Goal: Task Accomplishment & Management: Complete application form

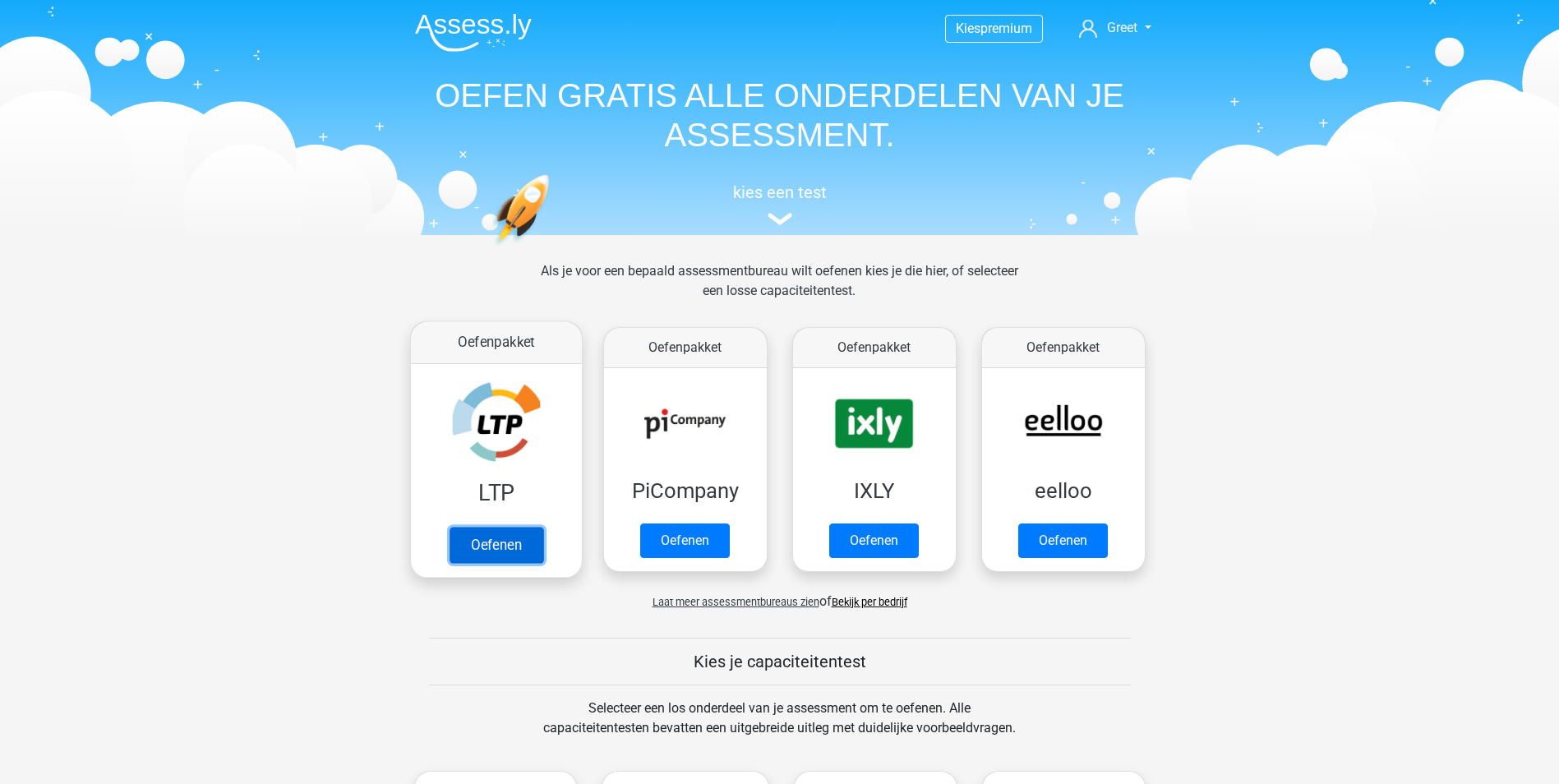
click at [490, 544] on link "Oefenen" at bounding box center [496, 544] width 93 height 36
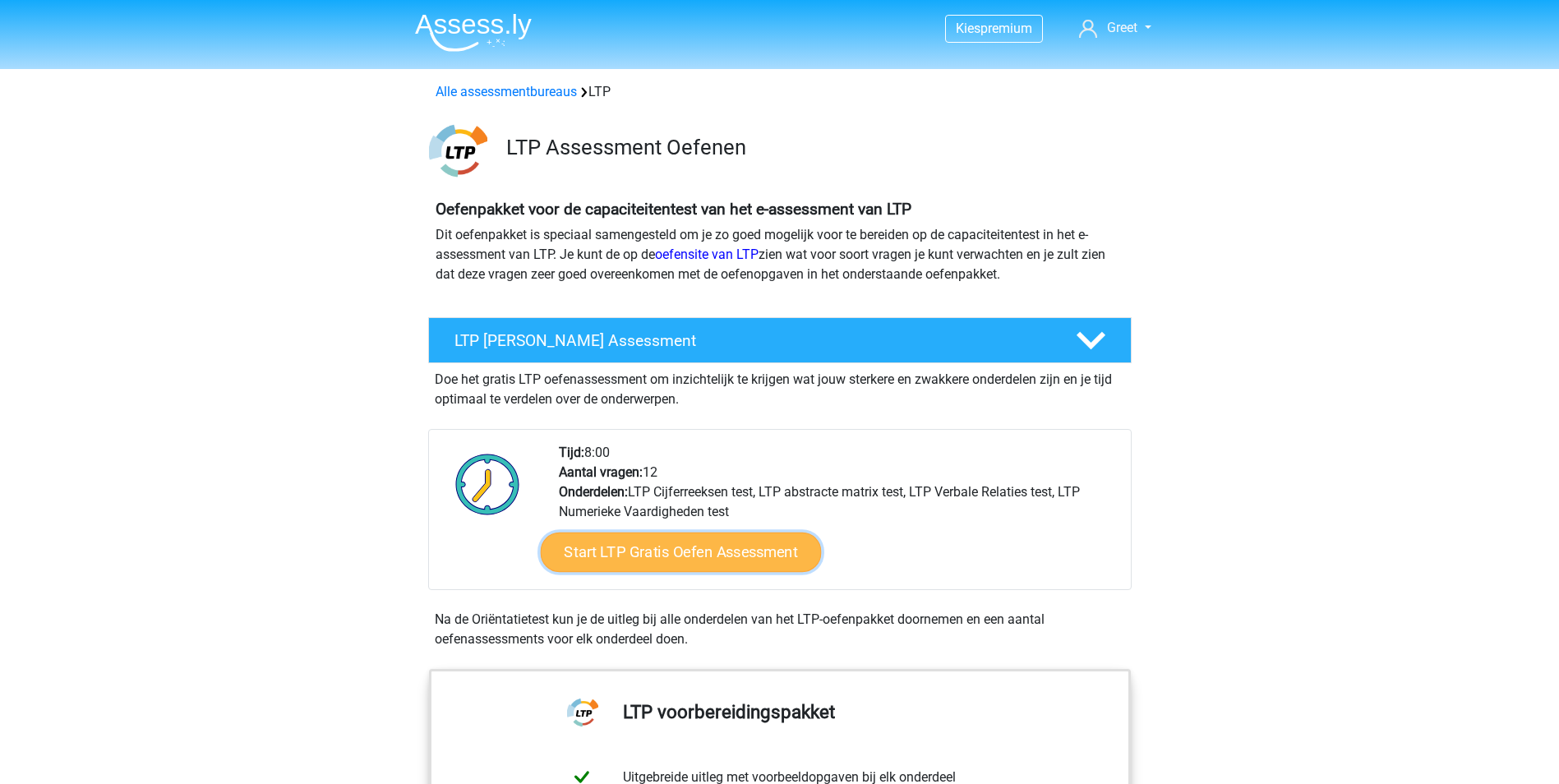
click at [691, 550] on link "Start LTP Gratis Oefen Assessment" at bounding box center [680, 552] width 281 height 39
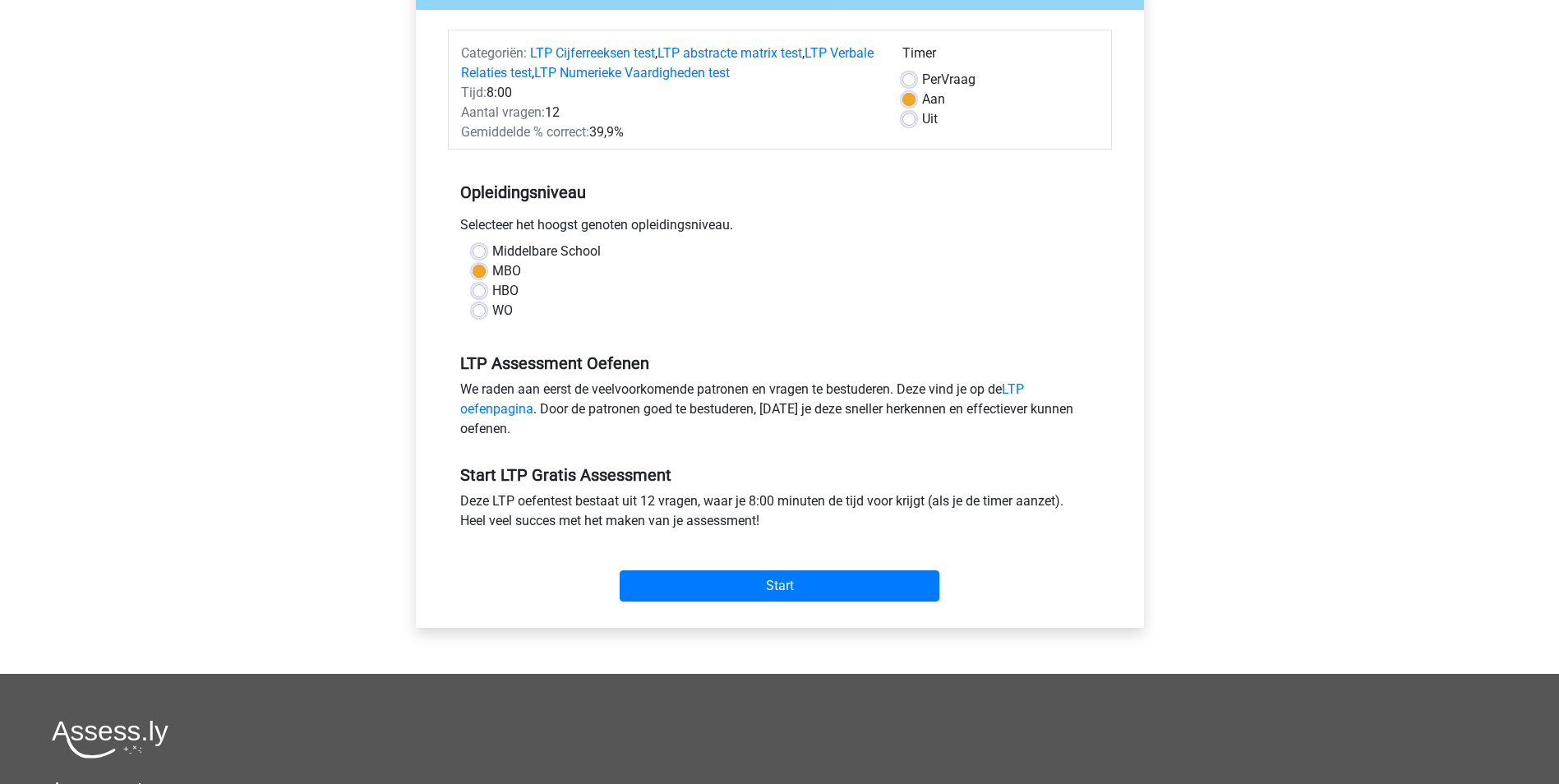
scroll to position [164, 0]
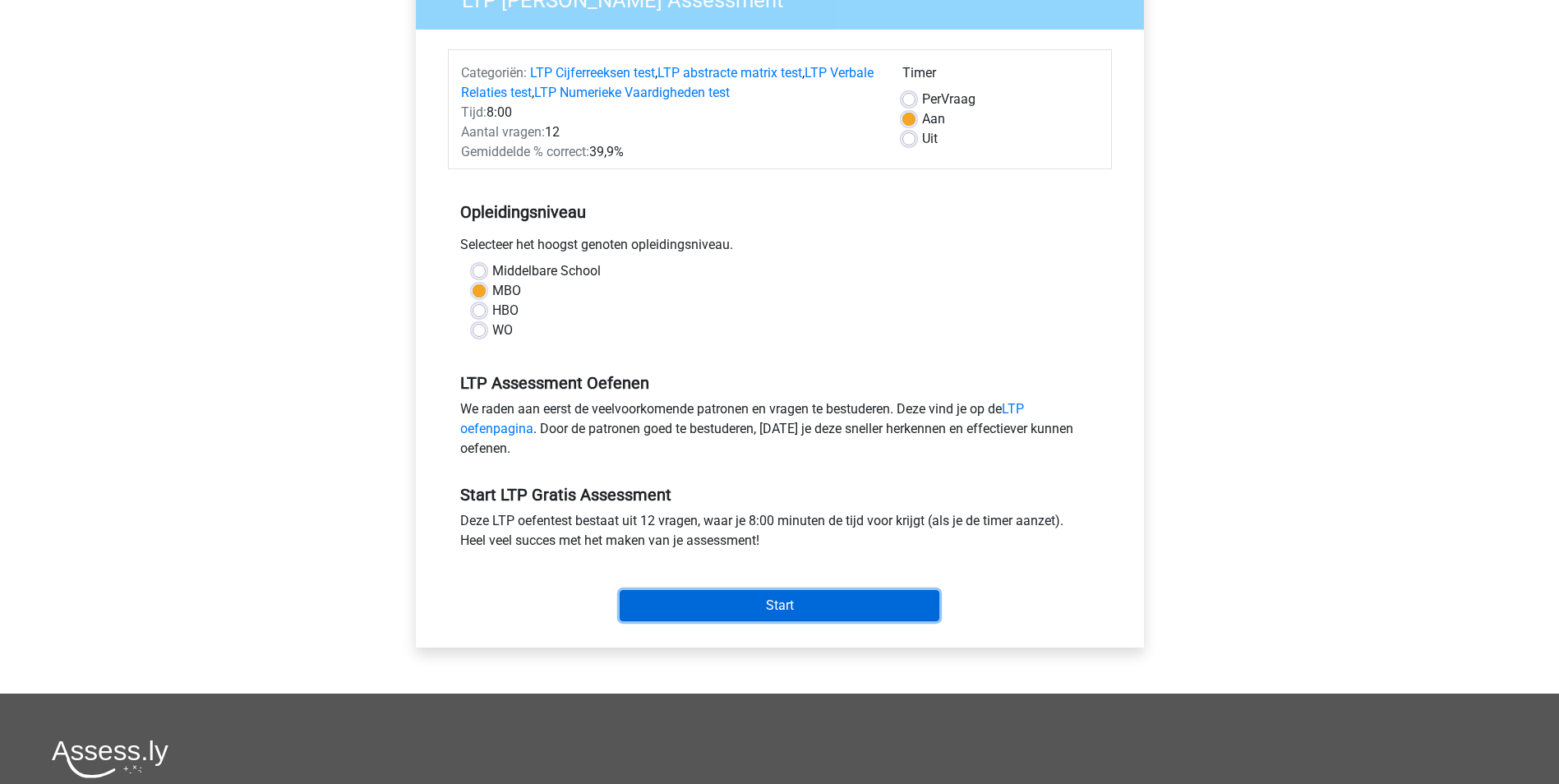
click at [785, 598] on input "Start" at bounding box center [780, 605] width 320 height 31
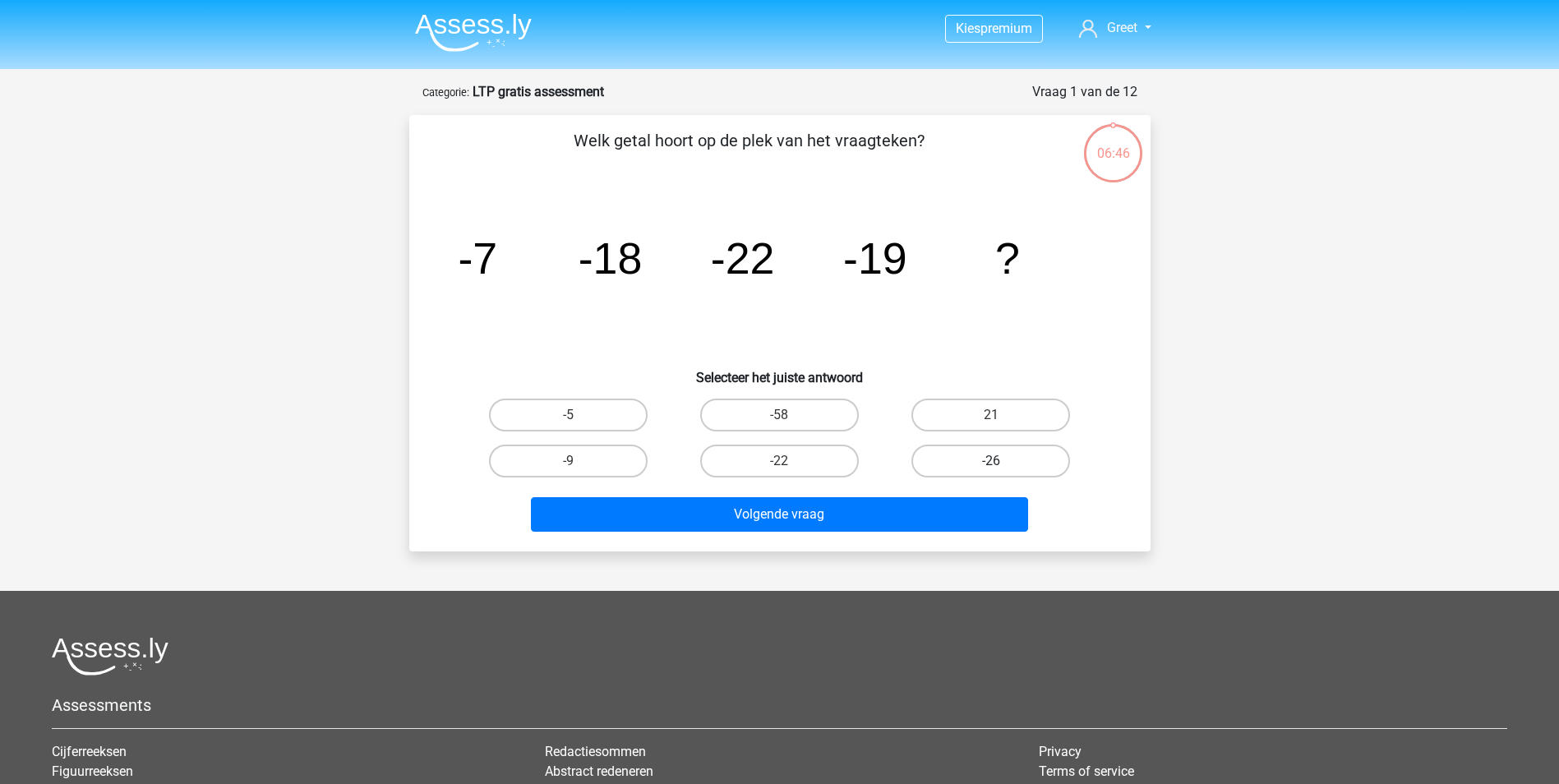
click at [992, 459] on label "-26" at bounding box center [991, 461] width 158 height 32
click at [992, 461] on input "-26" at bounding box center [997, 466] width 11 height 11
radio input "true"
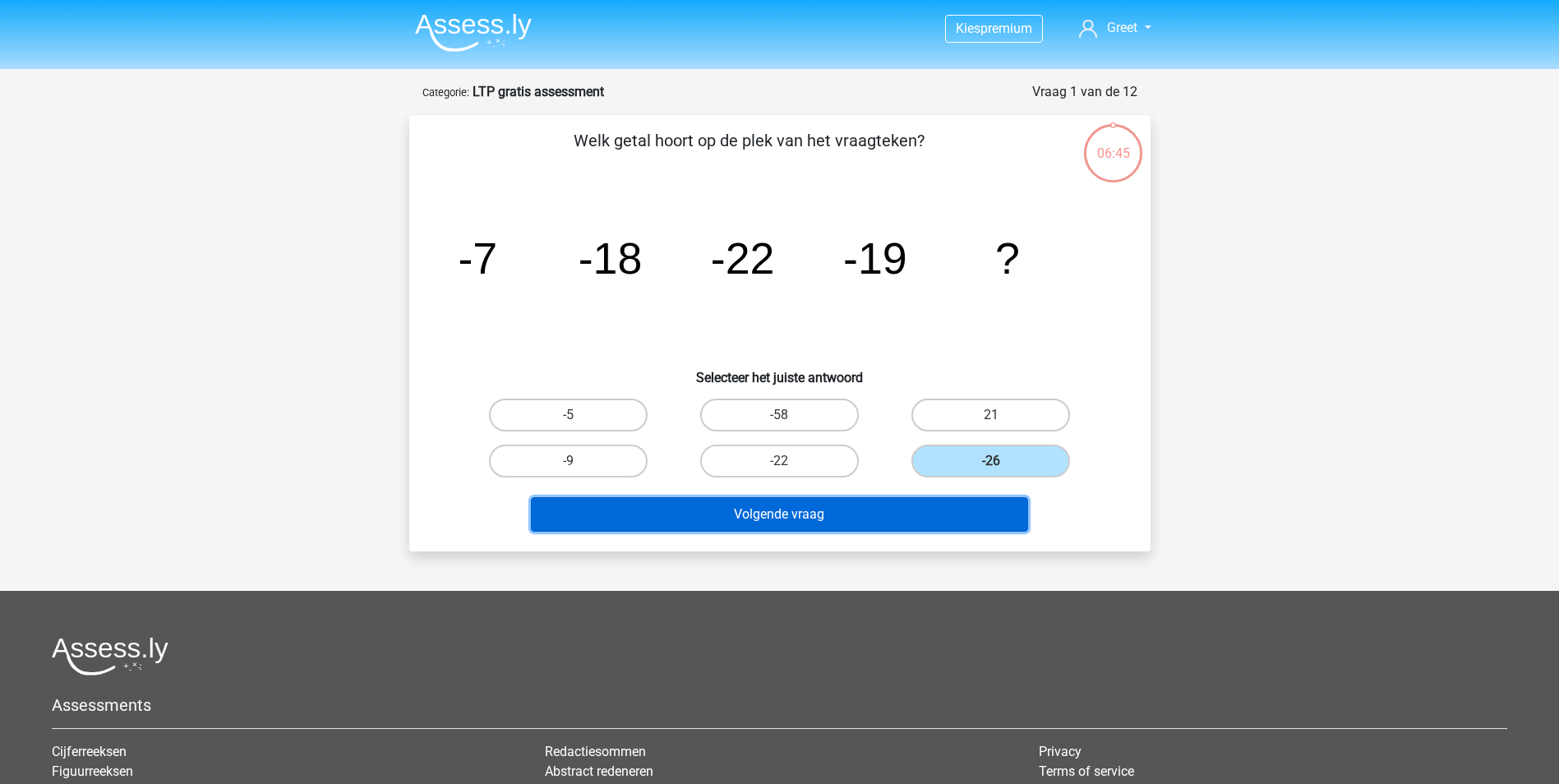
click at [809, 512] on button "Volgende vraag" at bounding box center [779, 514] width 497 height 34
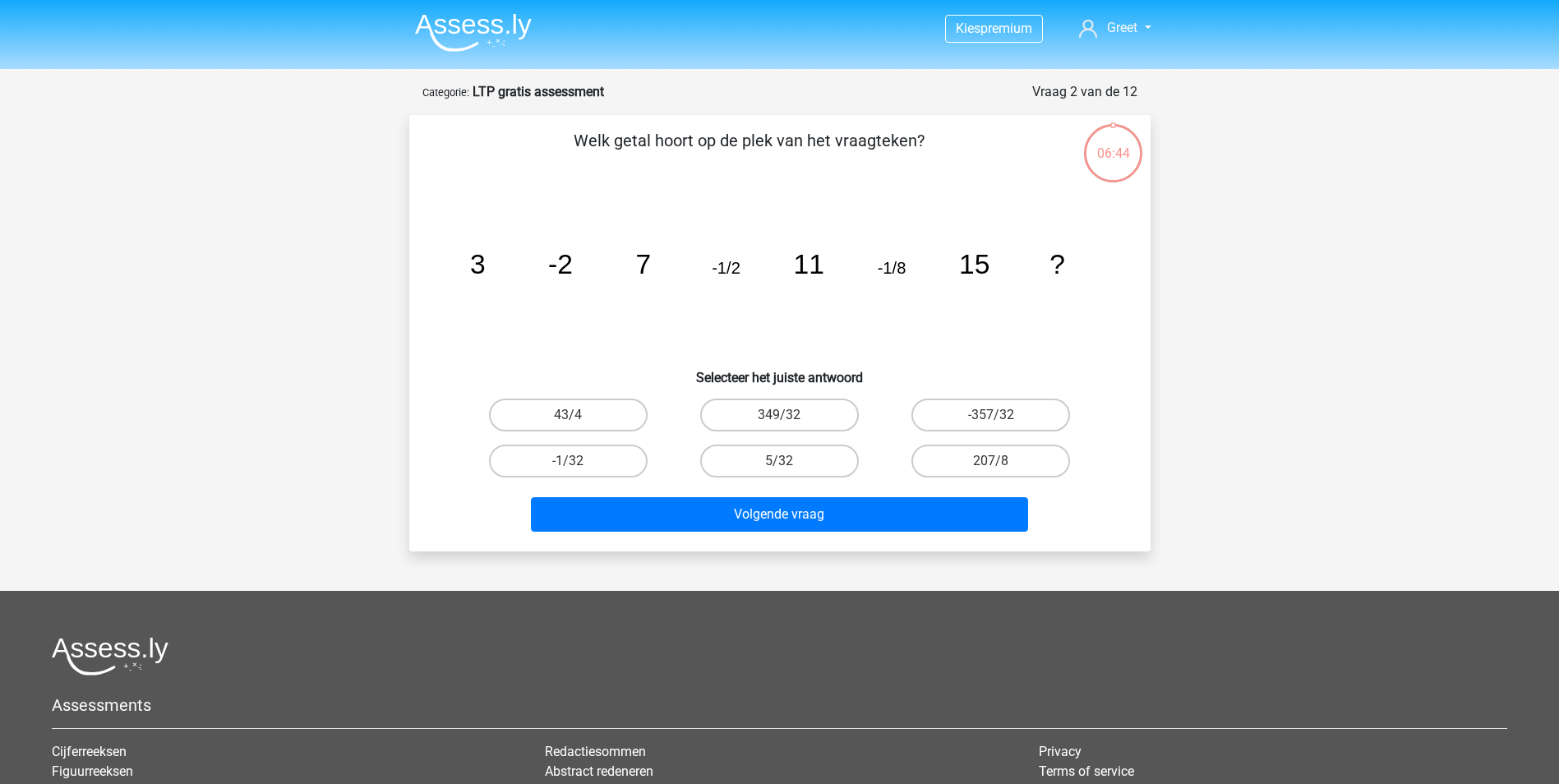
scroll to position [82, 0]
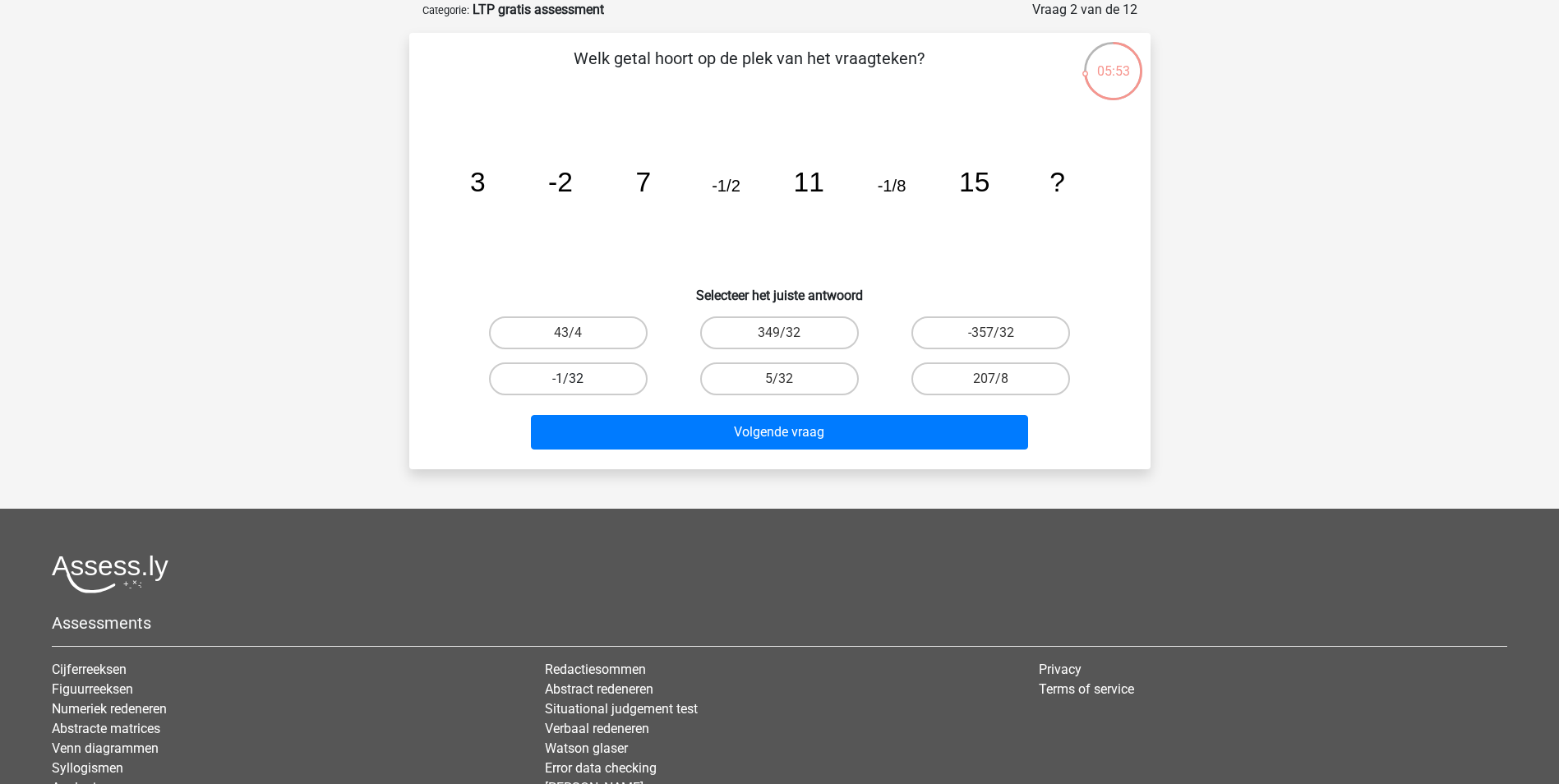
click at [571, 375] on label "-1/32" at bounding box center [568, 378] width 158 height 32
click at [571, 379] on input "-1/32" at bounding box center [573, 384] width 11 height 11
radio input "true"
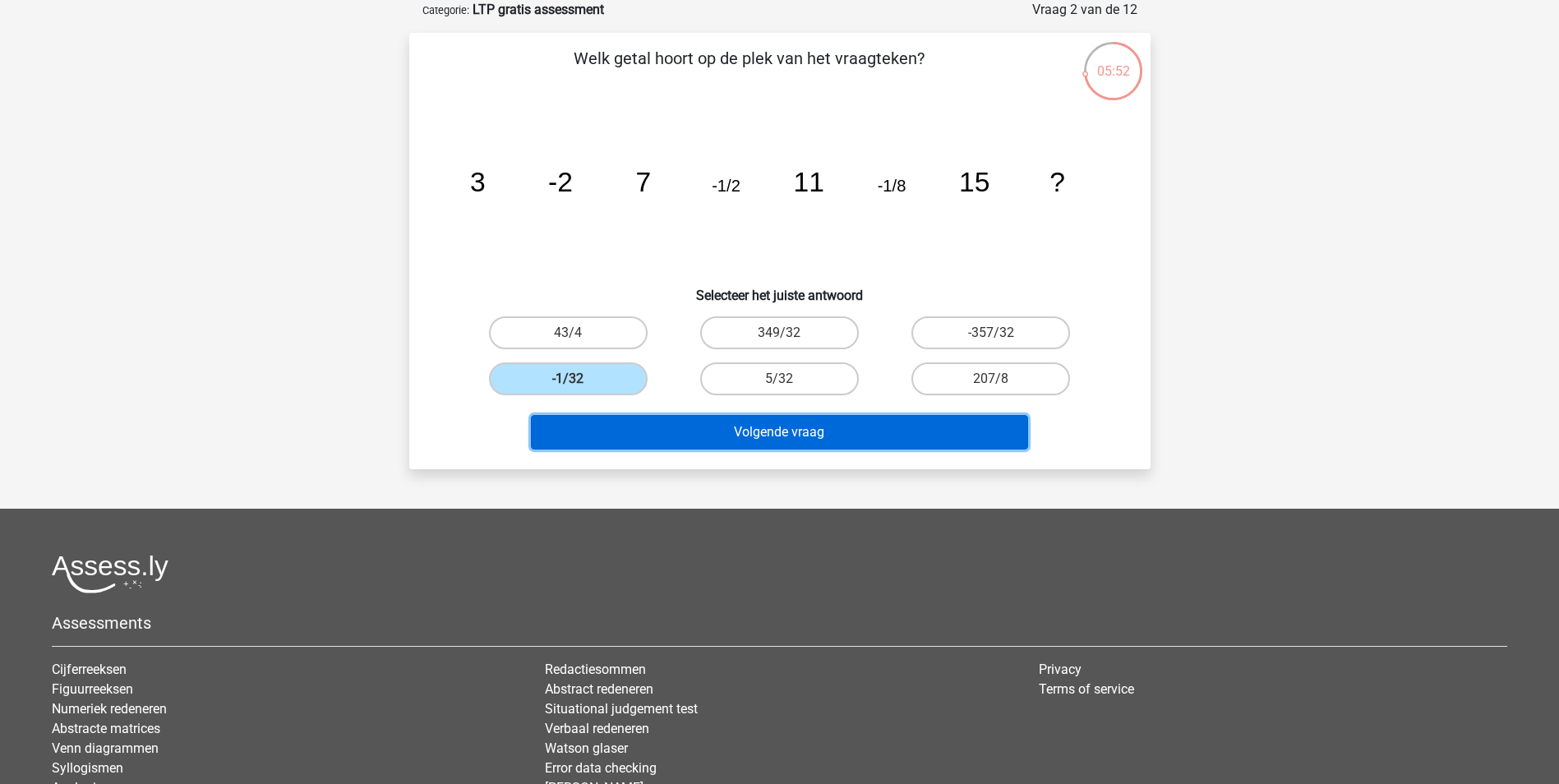
click at [756, 428] on button "Volgende vraag" at bounding box center [779, 432] width 497 height 34
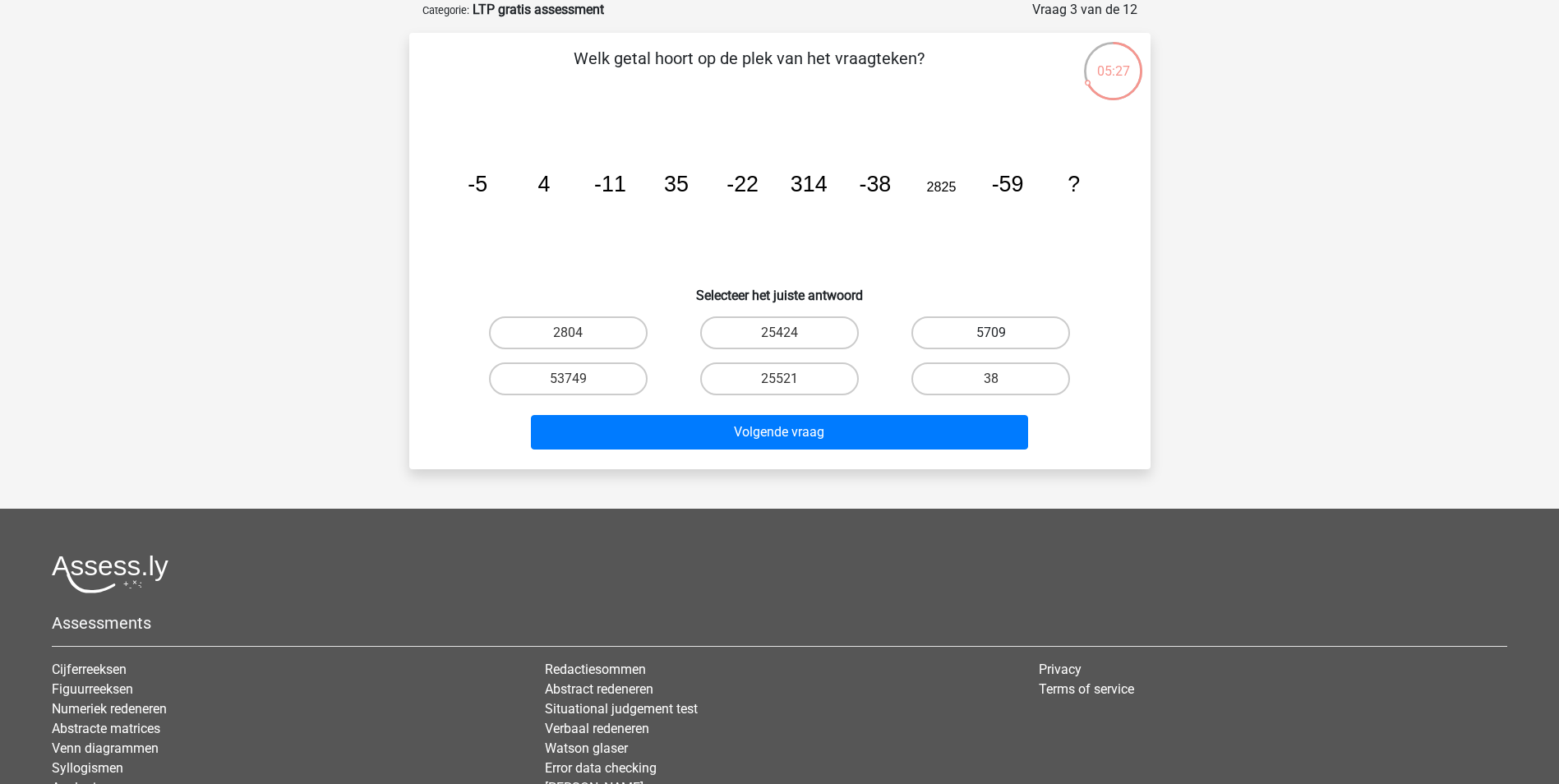
click at [996, 332] on div "5709" at bounding box center [991, 332] width 198 height 32
click at [999, 327] on label "5709" at bounding box center [991, 332] width 158 height 32
click at [999, 332] on input "5709" at bounding box center [997, 337] width 11 height 11
radio input "true"
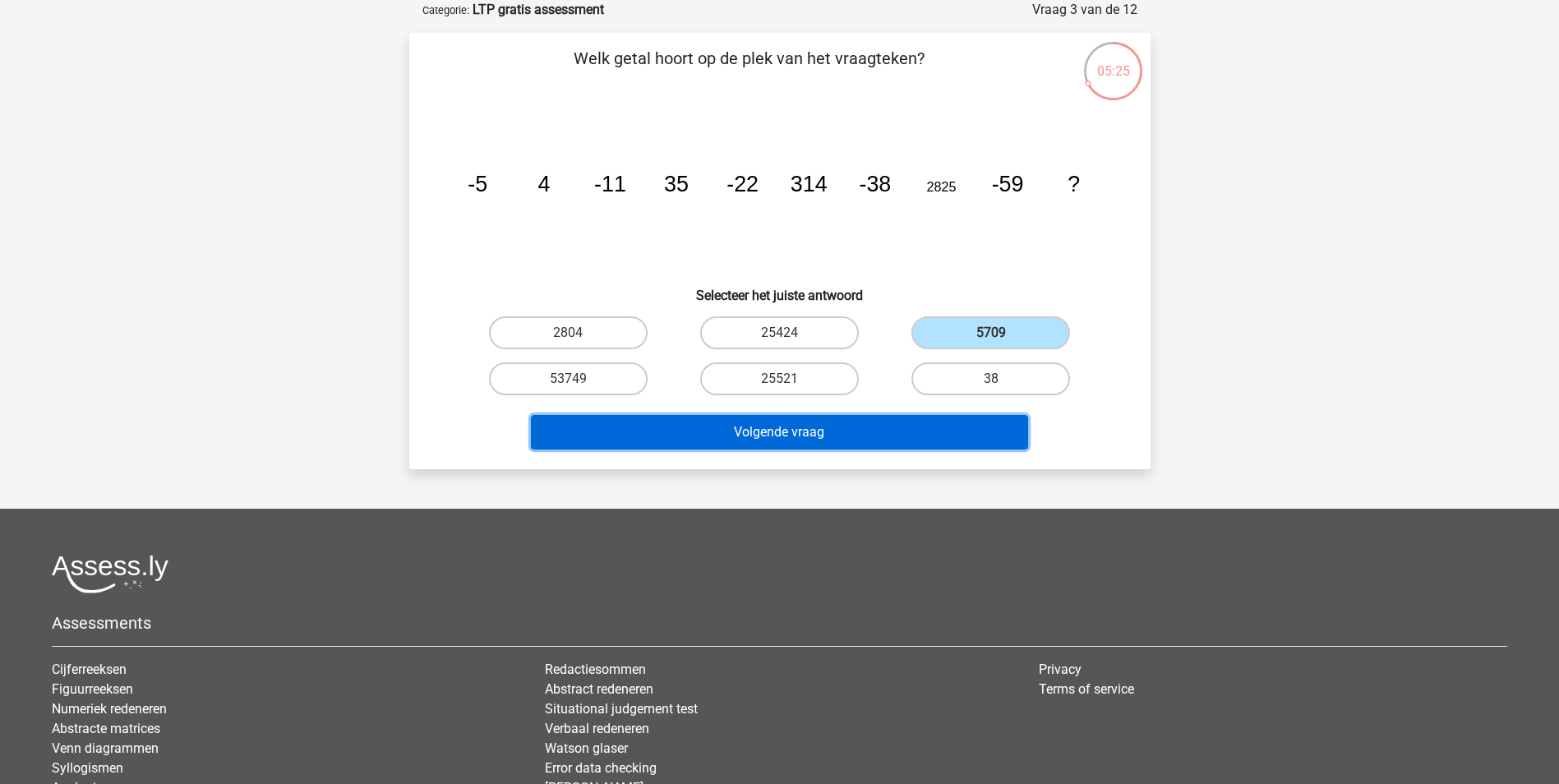
click at [792, 426] on button "Volgende vraag" at bounding box center [779, 432] width 497 height 34
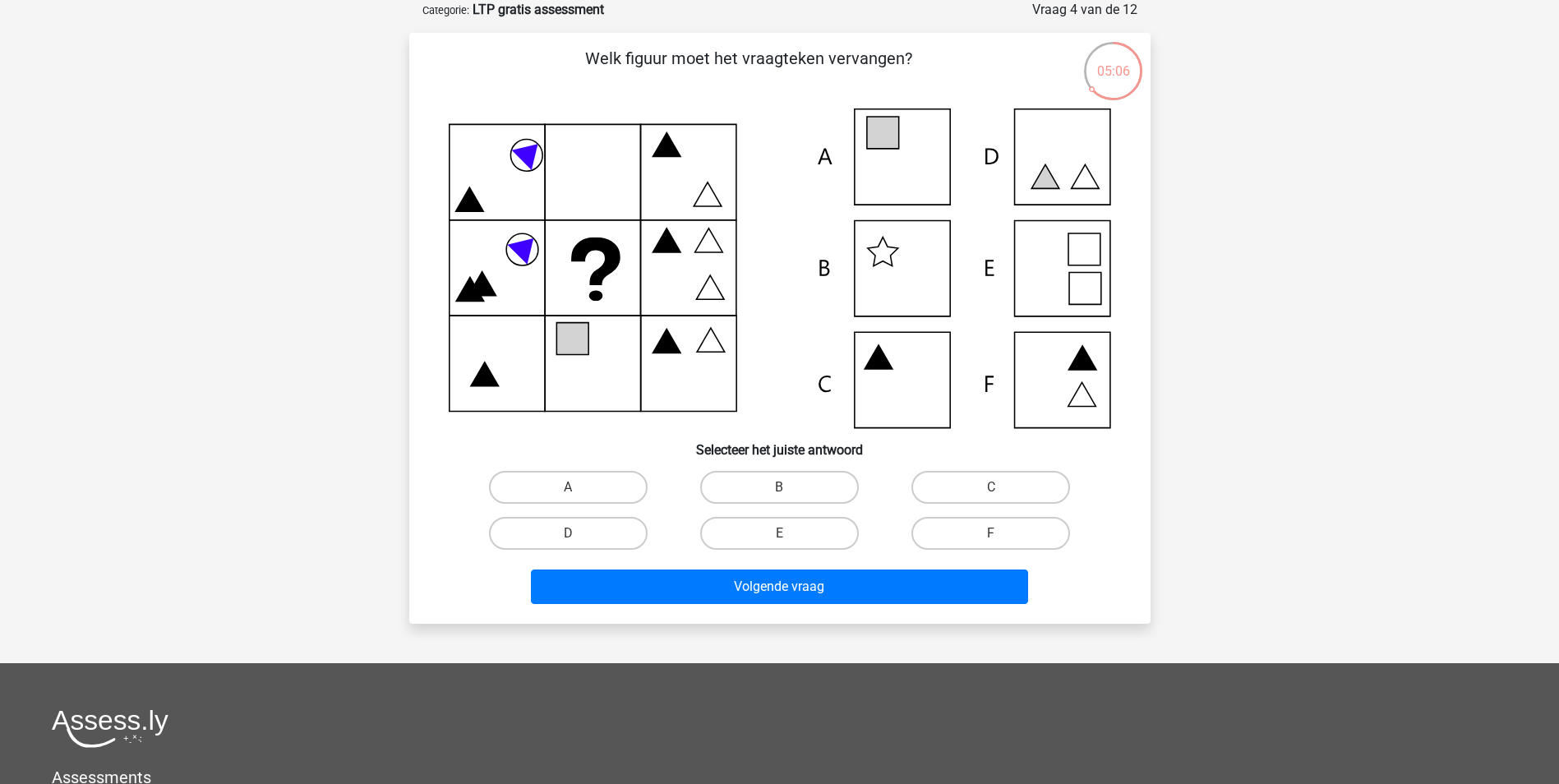
click at [897, 145] on icon at bounding box center [882, 132] width 32 height 32
click at [897, 168] on icon at bounding box center [780, 268] width 662 height 320
click at [556, 486] on label "A" at bounding box center [568, 487] width 158 height 32
click at [568, 487] on input "A" at bounding box center [573, 492] width 11 height 11
radio input "true"
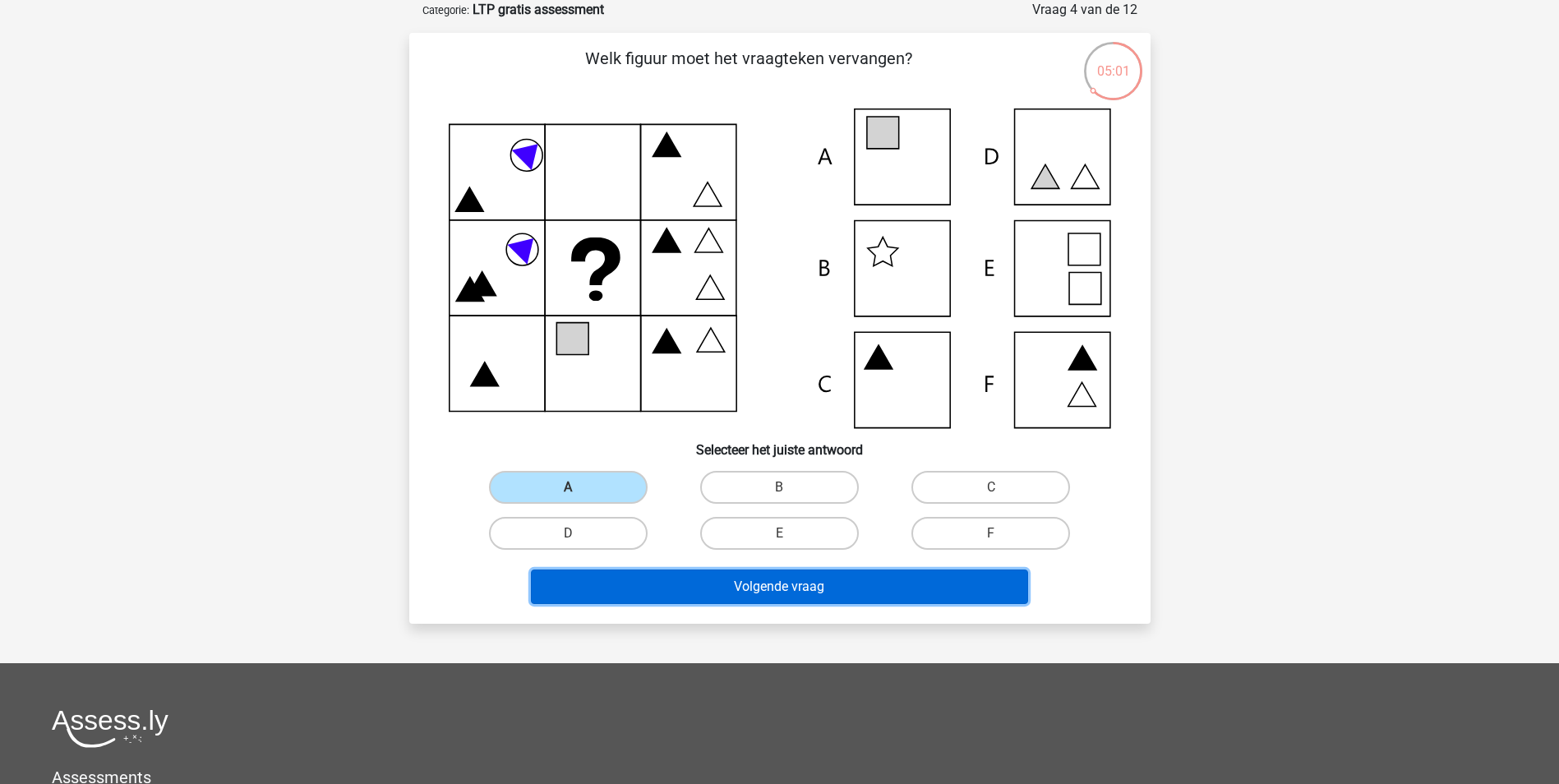
click at [748, 586] on button "Volgende vraag" at bounding box center [779, 587] width 497 height 34
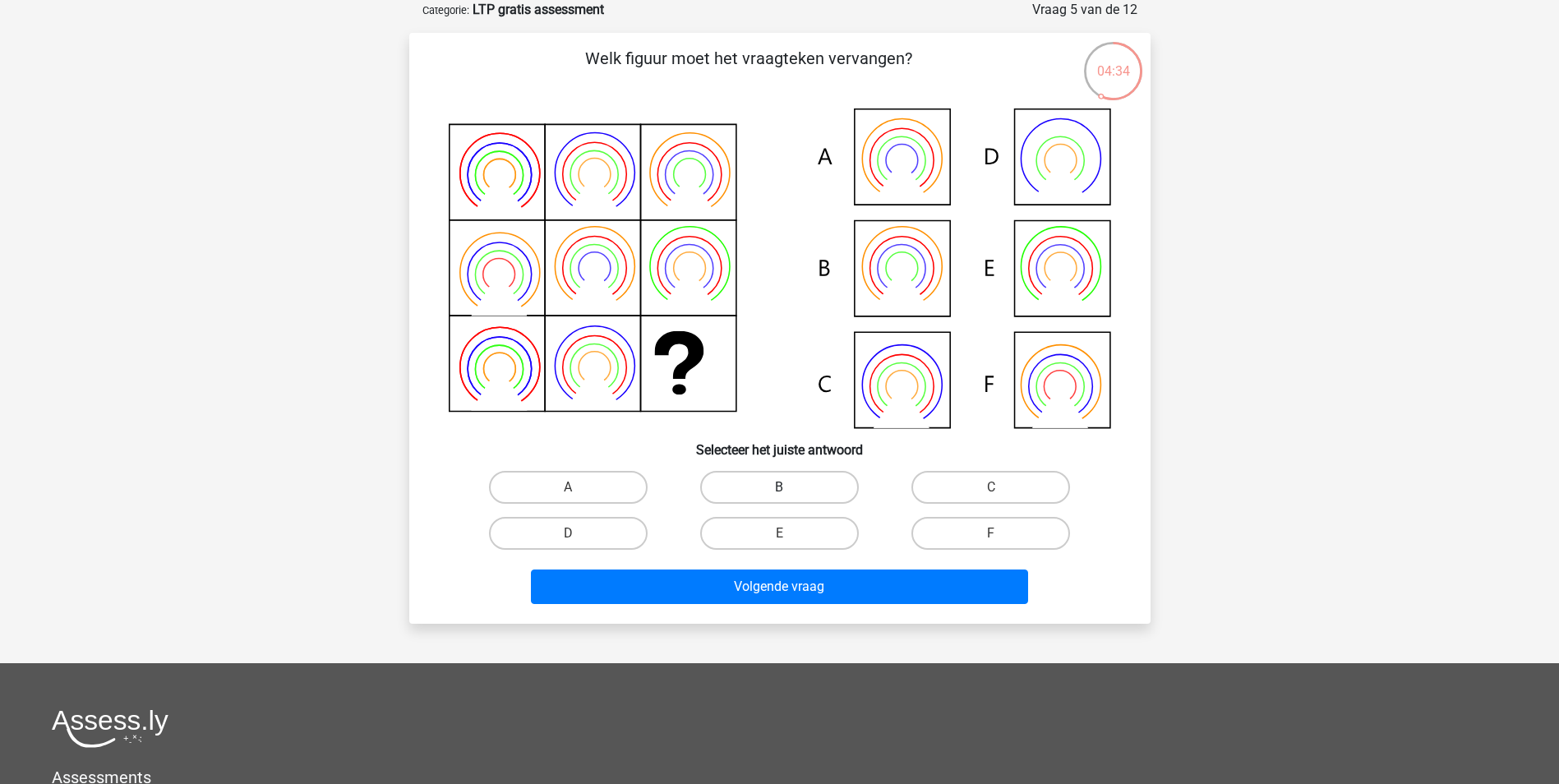
click at [775, 482] on label "B" at bounding box center [779, 487] width 158 height 32
click at [779, 487] on input "B" at bounding box center [784, 492] width 11 height 11
radio input "true"
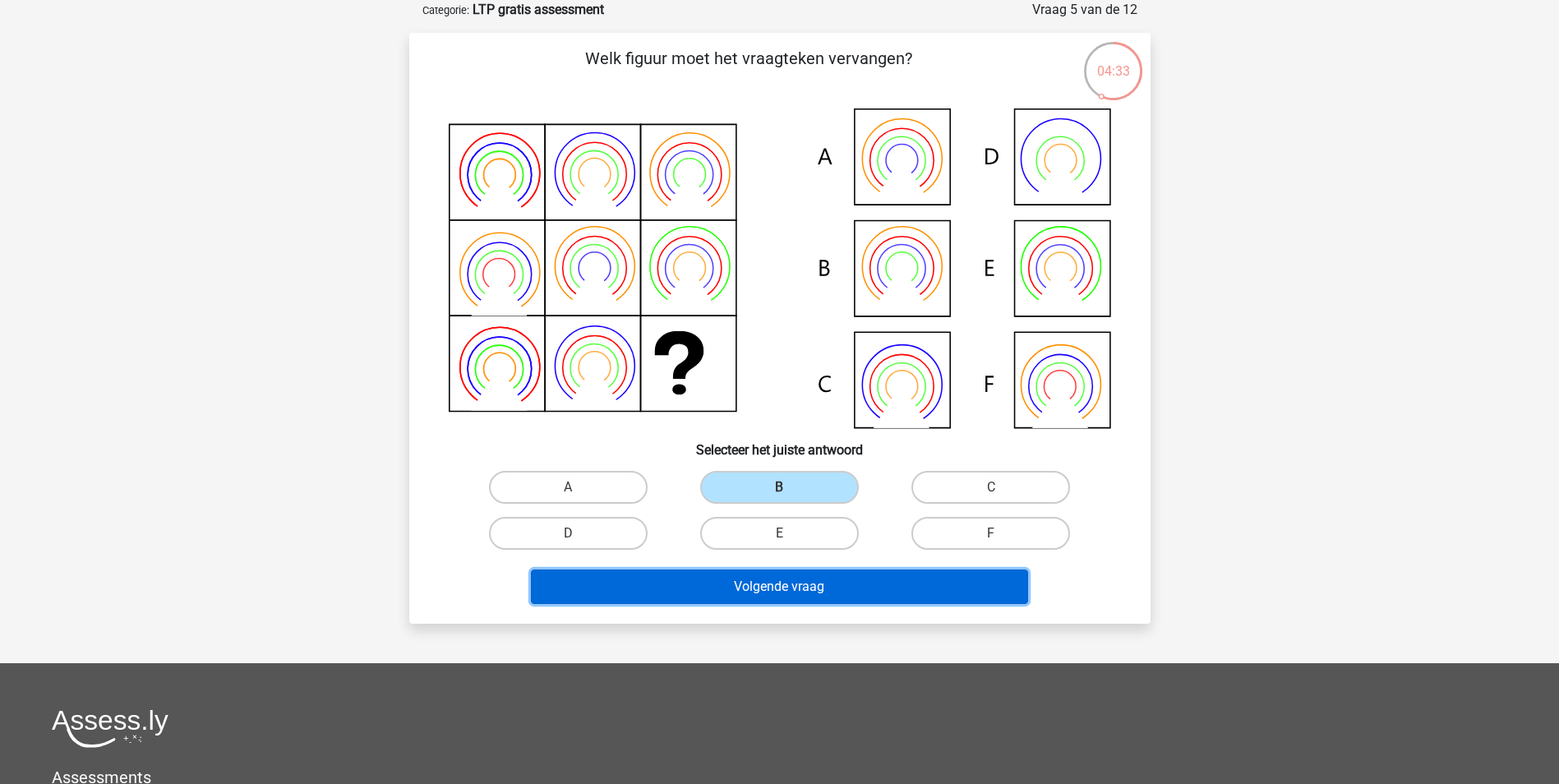
click at [776, 586] on button "Volgende vraag" at bounding box center [779, 587] width 497 height 34
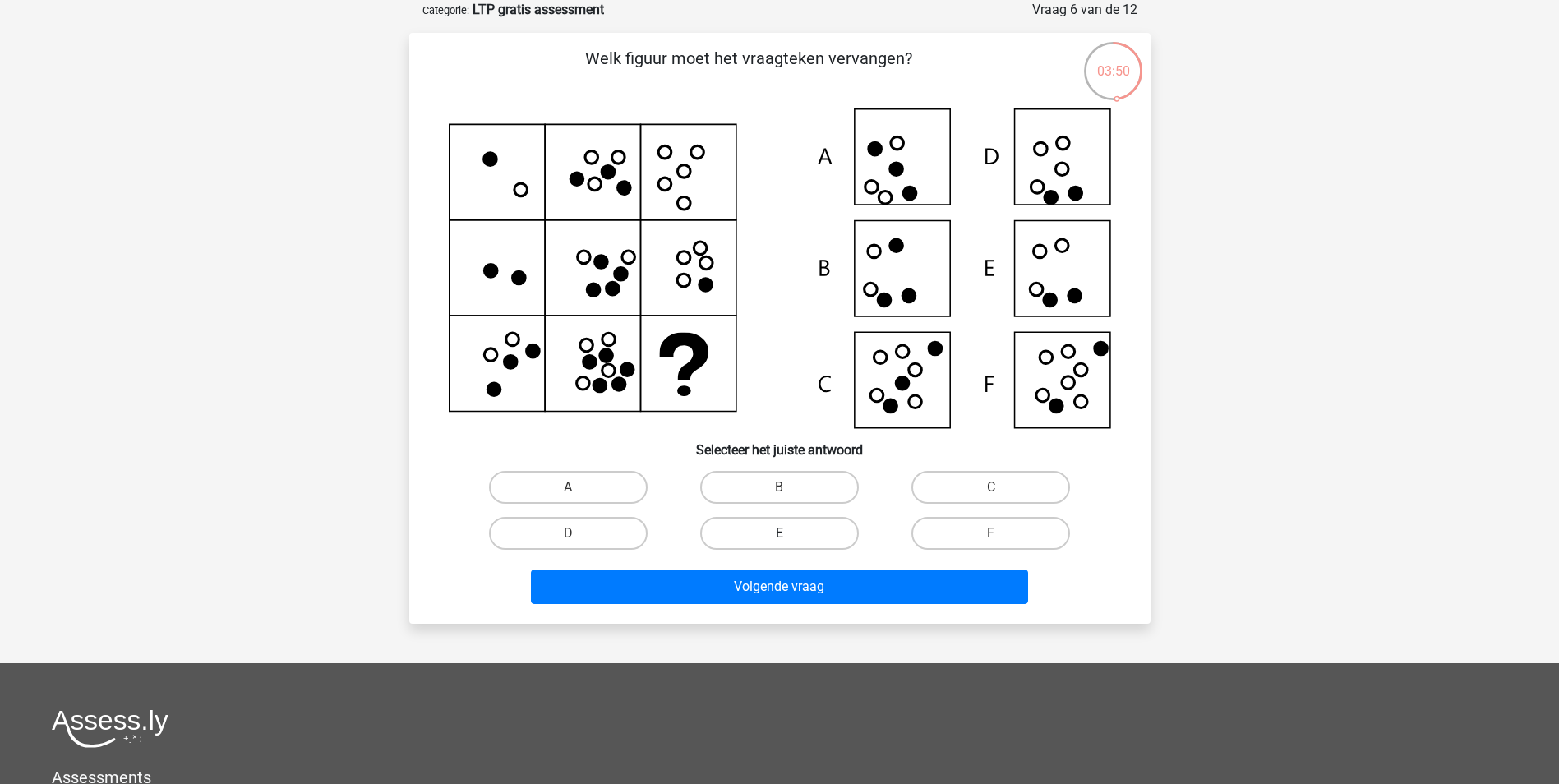
click at [775, 526] on label "E" at bounding box center [779, 532] width 158 height 32
click at [779, 533] on input "E" at bounding box center [784, 538] width 11 height 11
radio input "true"
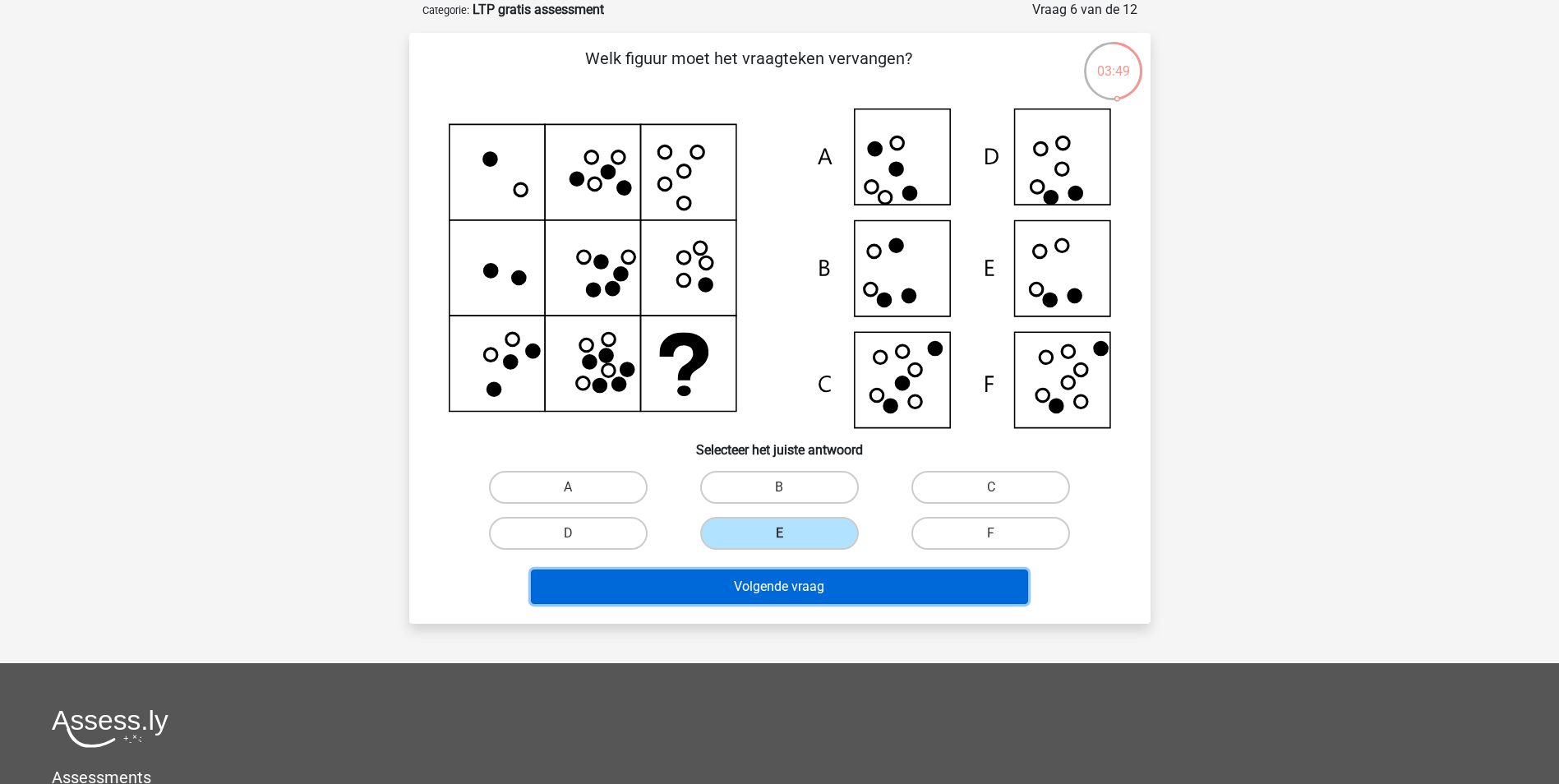
click at [779, 583] on button "Volgende vraag" at bounding box center [779, 587] width 497 height 34
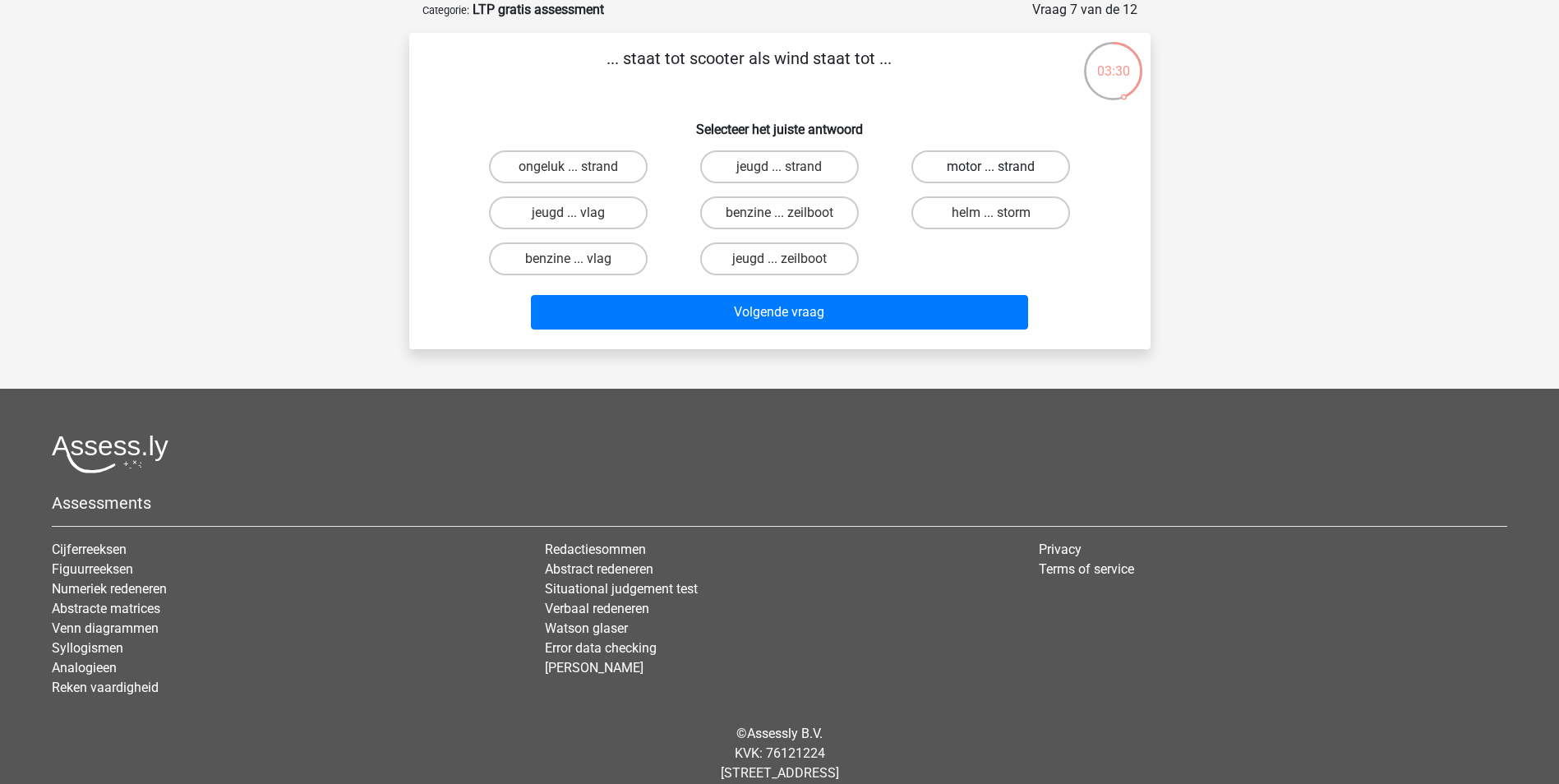
click at [982, 157] on label "motor ... strand" at bounding box center [991, 167] width 158 height 32
click at [992, 167] on input "motor ... strand" at bounding box center [997, 172] width 11 height 11
radio input "true"
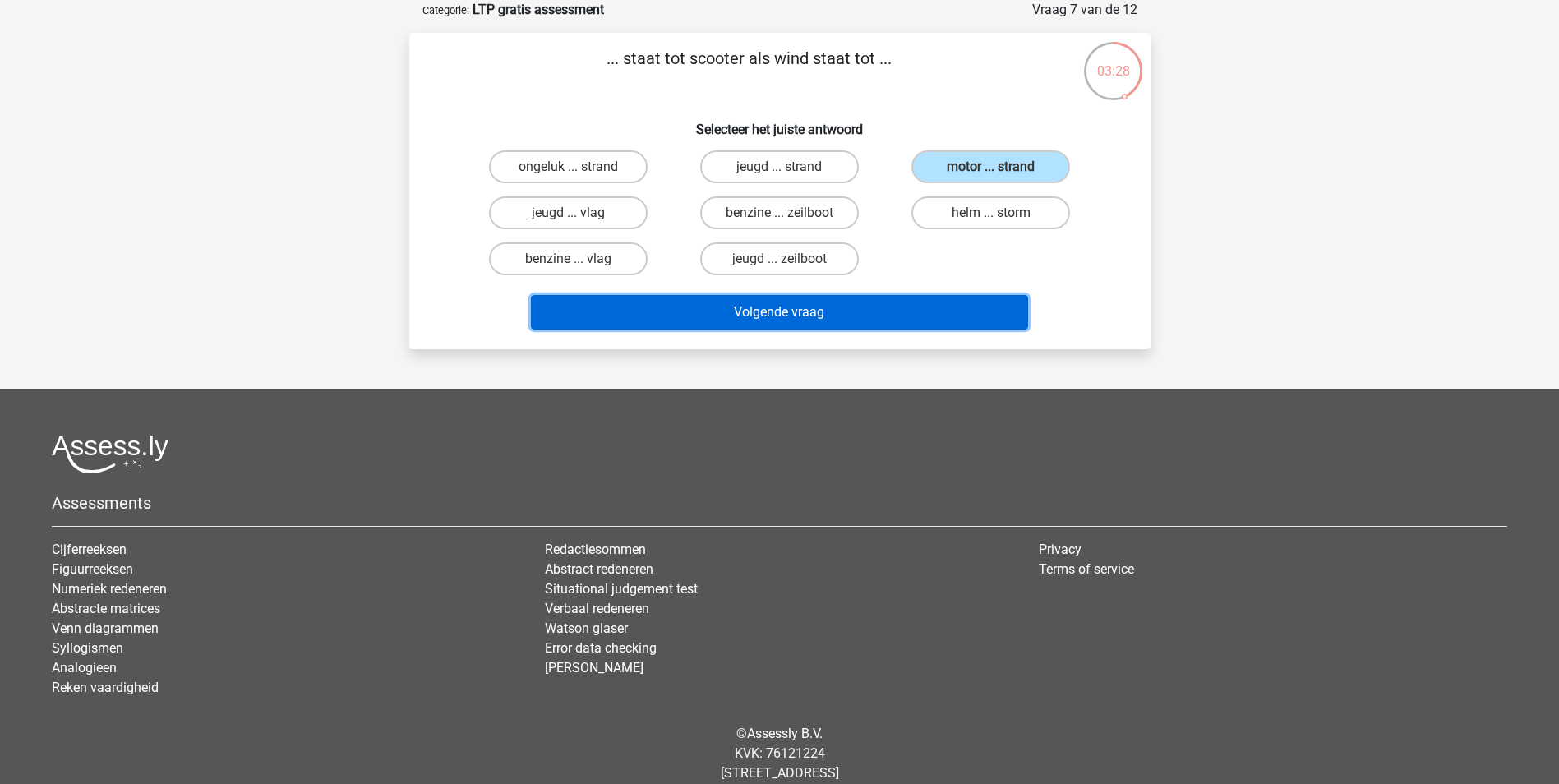
click at [808, 306] on button "Volgende vraag" at bounding box center [779, 312] width 497 height 34
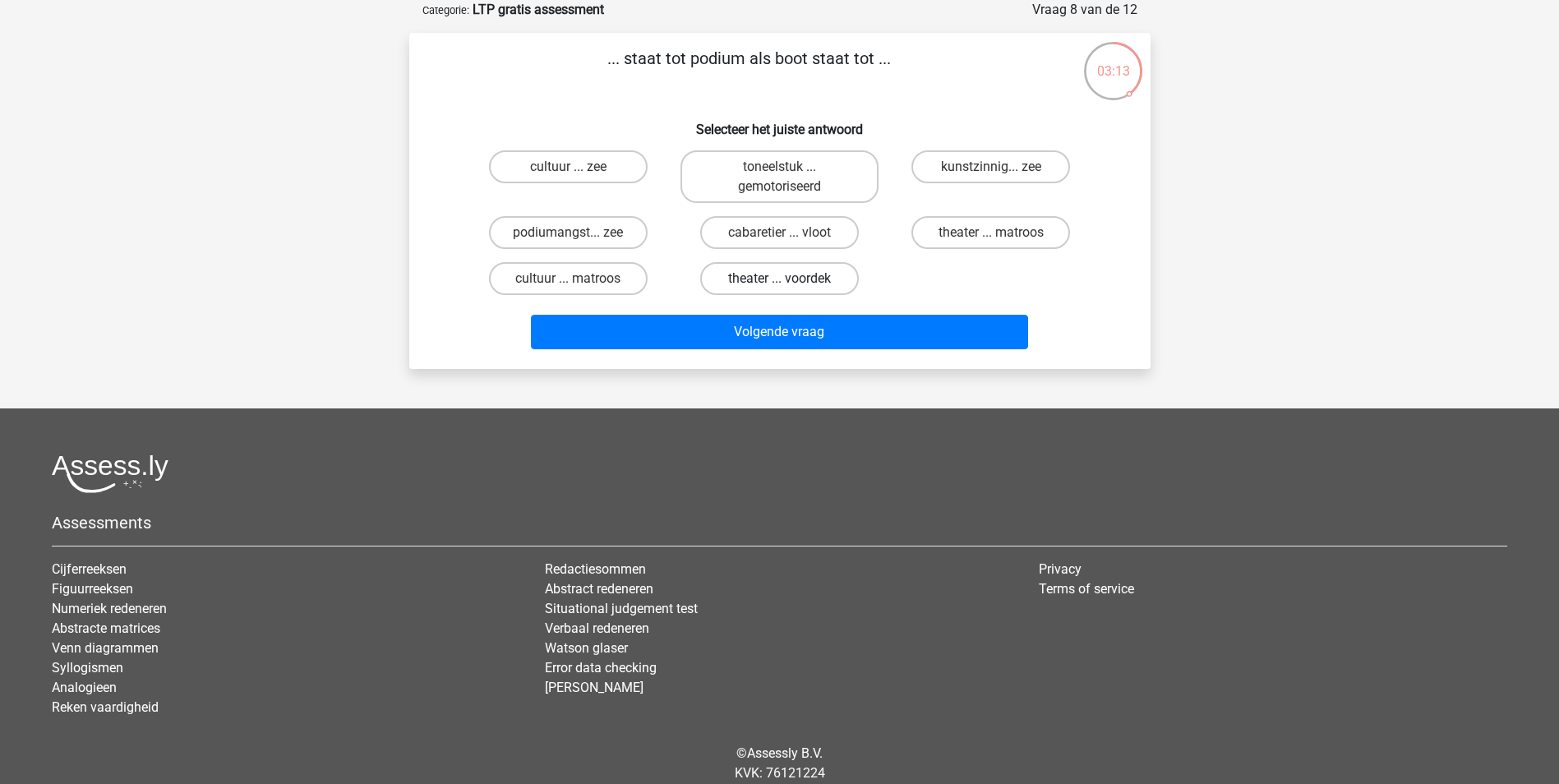
click at [807, 275] on label "theater ... voordek" at bounding box center [779, 278] width 158 height 32
click at [790, 278] on input "theater ... voordek" at bounding box center [784, 283] width 11 height 11
radio input "true"
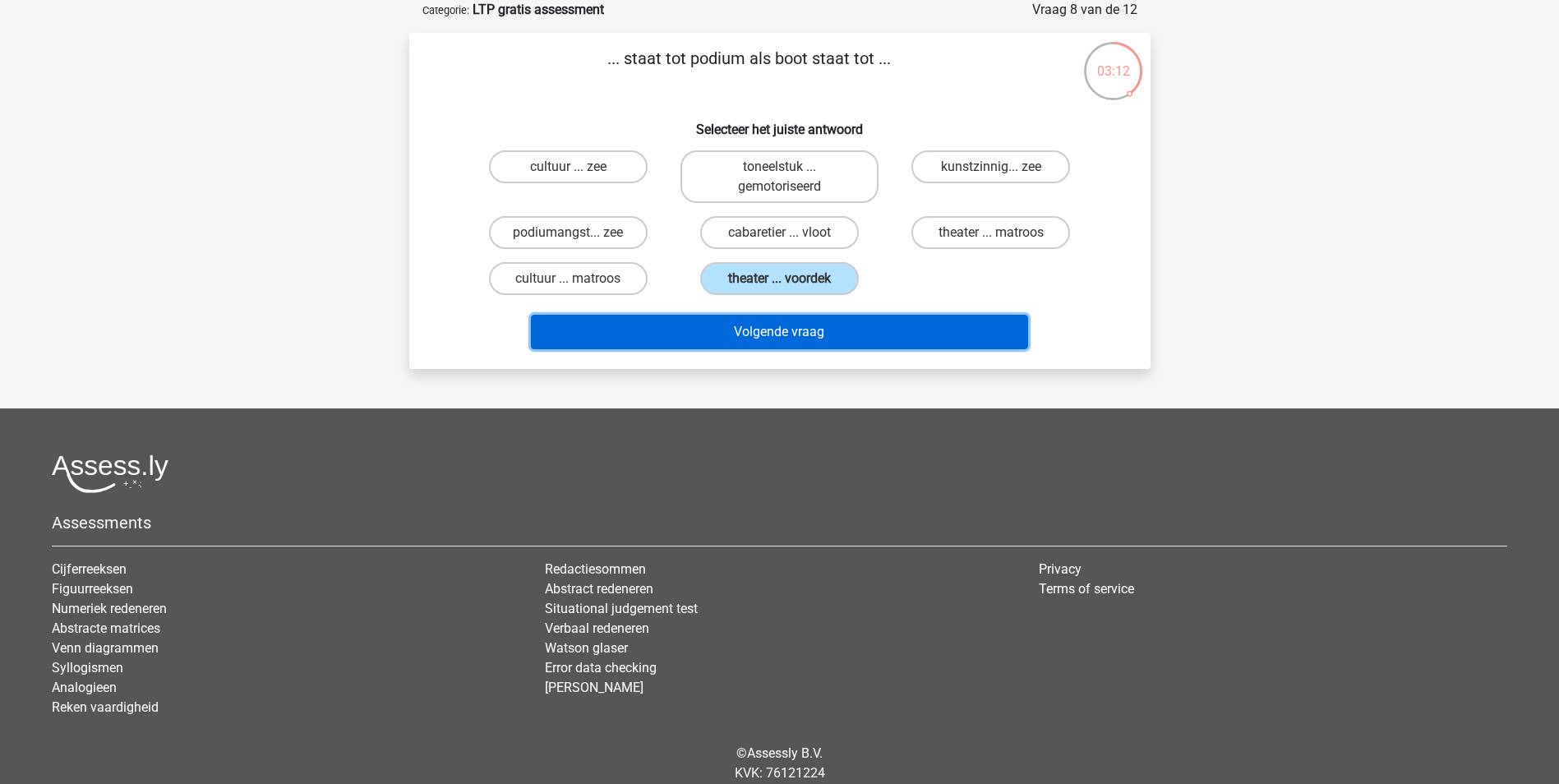
click at [810, 332] on button "Volgende vraag" at bounding box center [779, 332] width 497 height 34
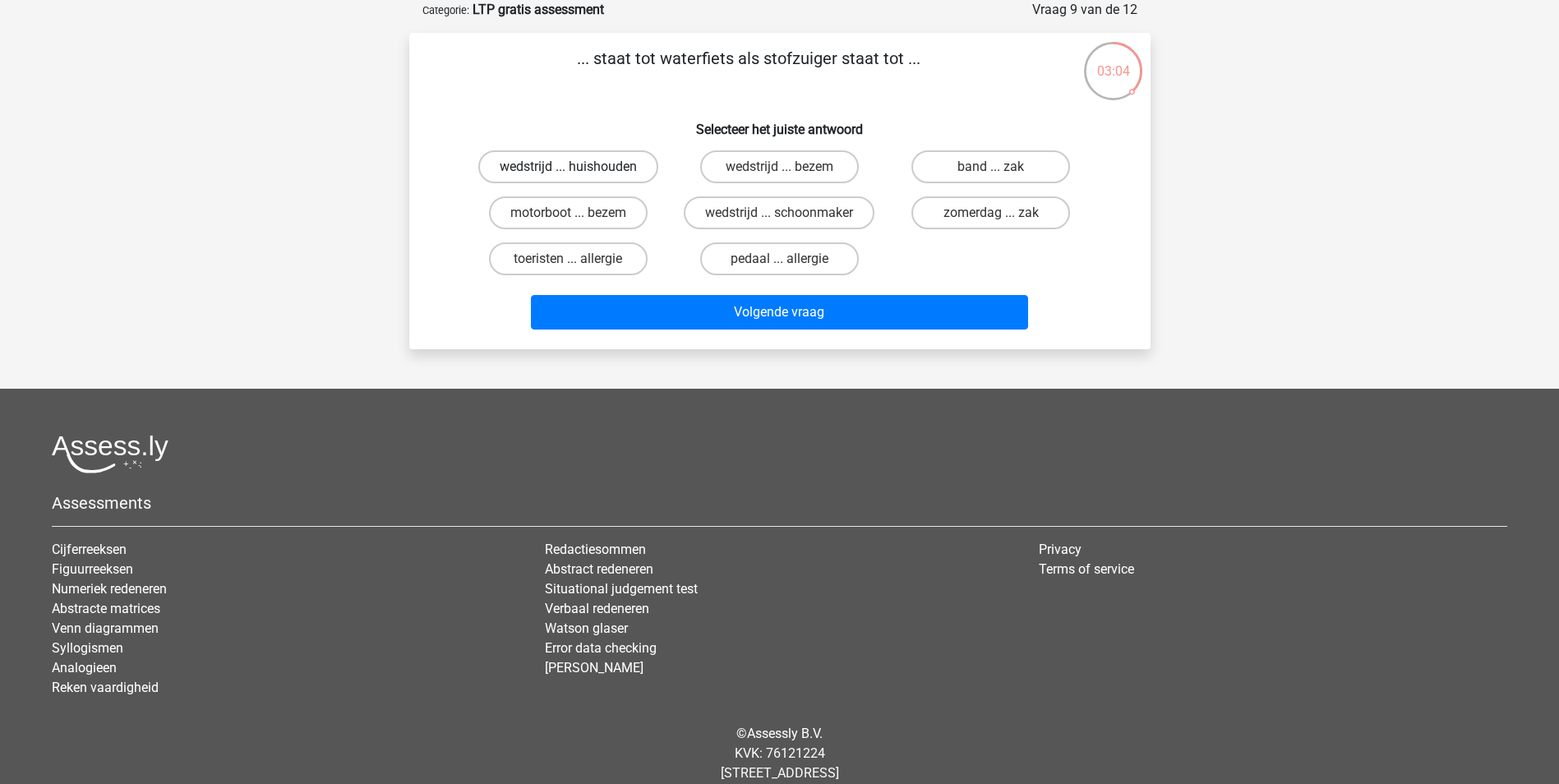
click at [595, 157] on label "wedstrijd ... huishouden" at bounding box center [568, 167] width 180 height 32
click at [578, 167] on input "wedstrijd ... huishouden" at bounding box center [573, 172] width 11 height 11
radio input "true"
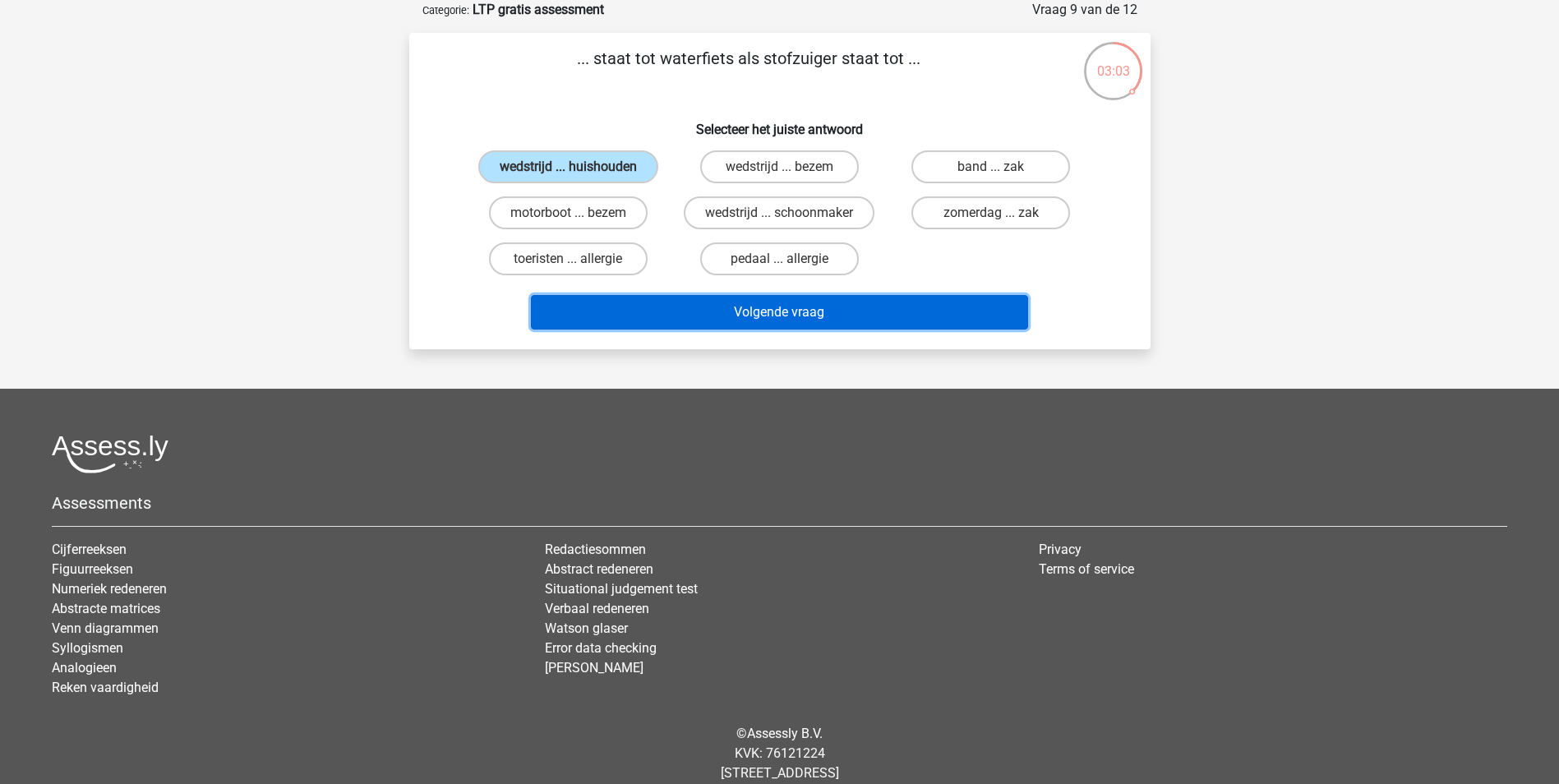
click at [792, 312] on button "Volgende vraag" at bounding box center [779, 312] width 497 height 34
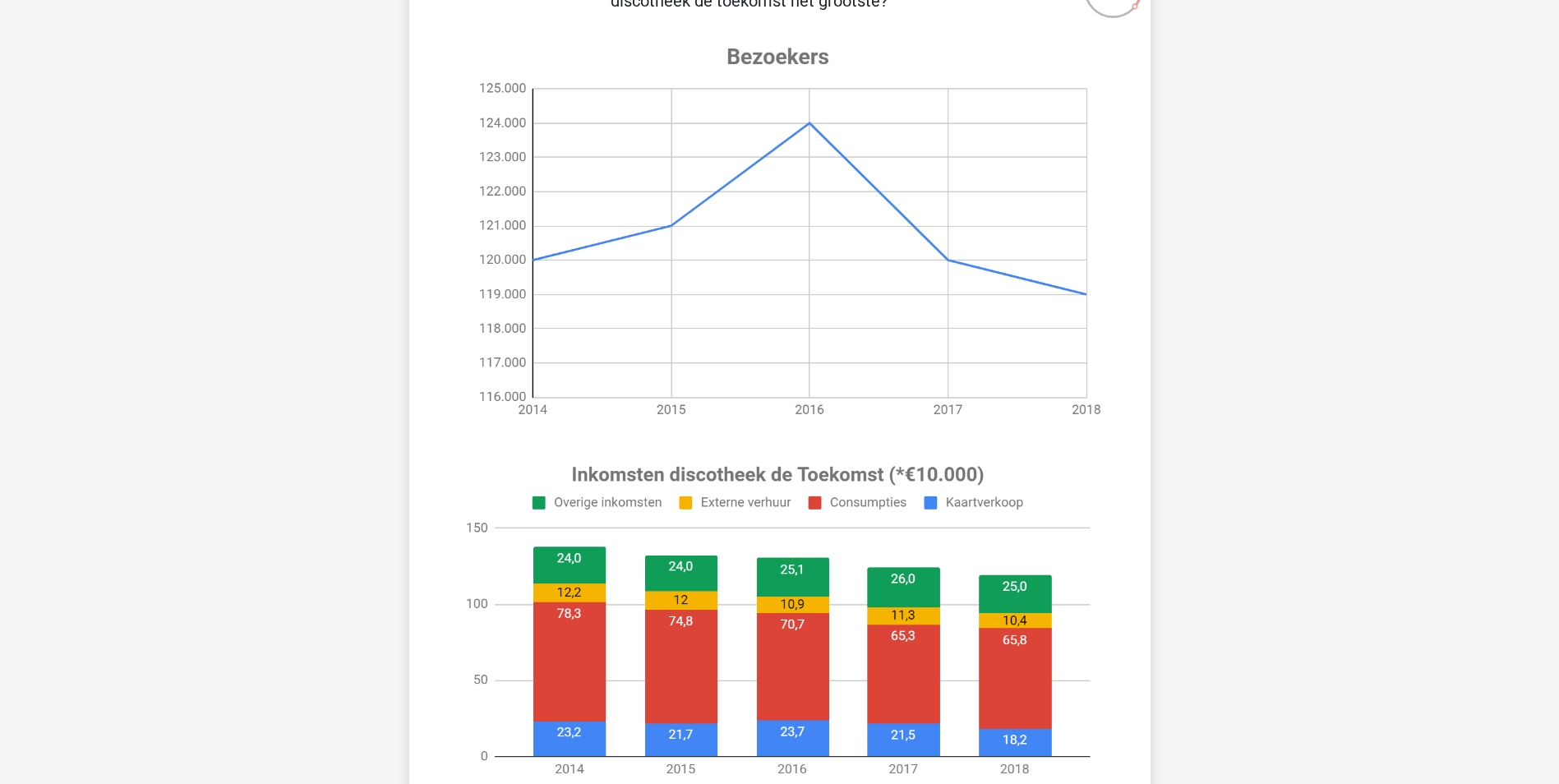
scroll to position [247, 0]
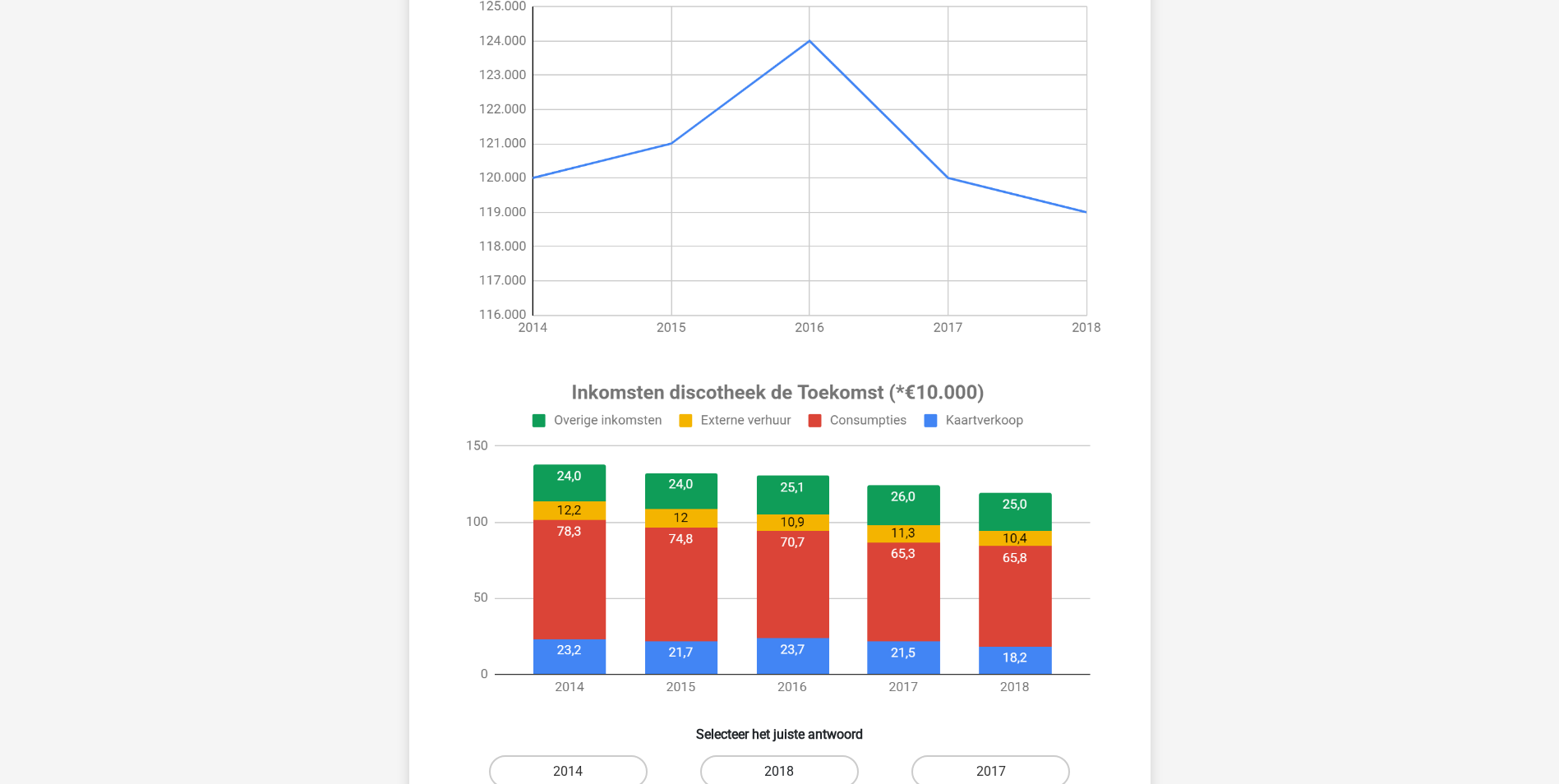
click at [792, 770] on label "2018" at bounding box center [779, 771] width 158 height 32
click at [790, 772] on input "2018" at bounding box center [784, 777] width 11 height 11
radio input "true"
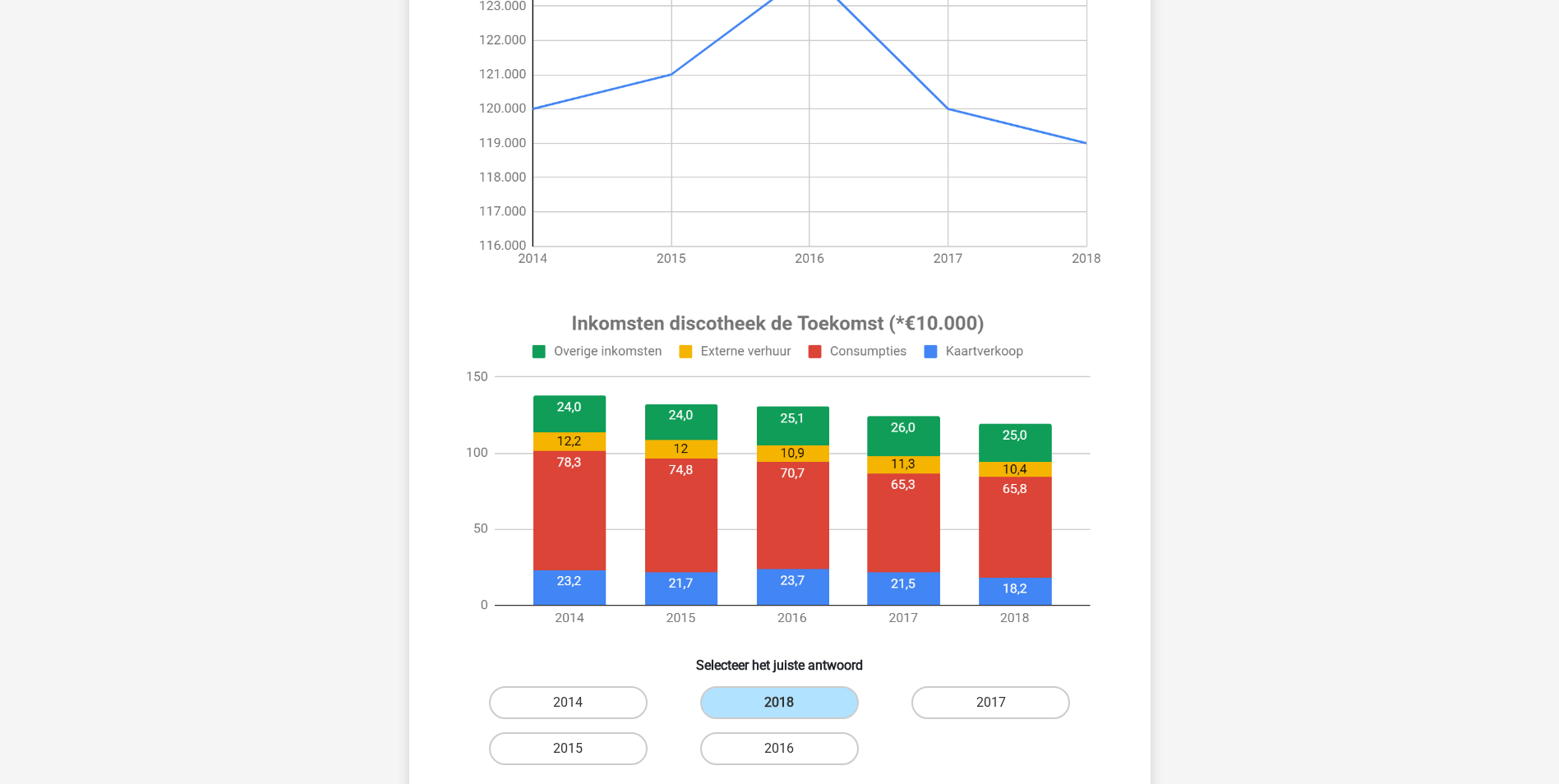
scroll to position [493, 0]
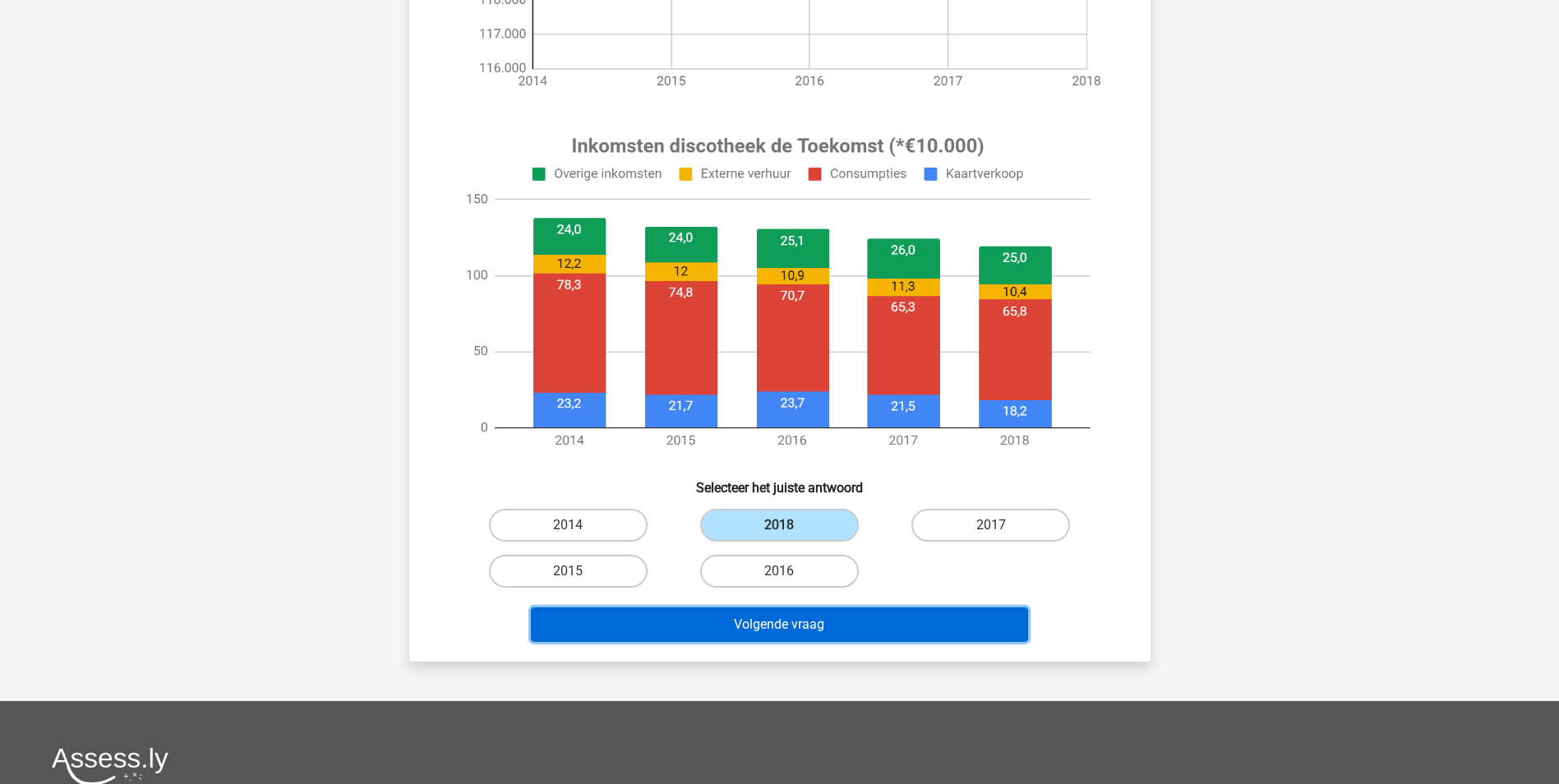
click at [783, 619] on button "Volgende vraag" at bounding box center [779, 624] width 497 height 34
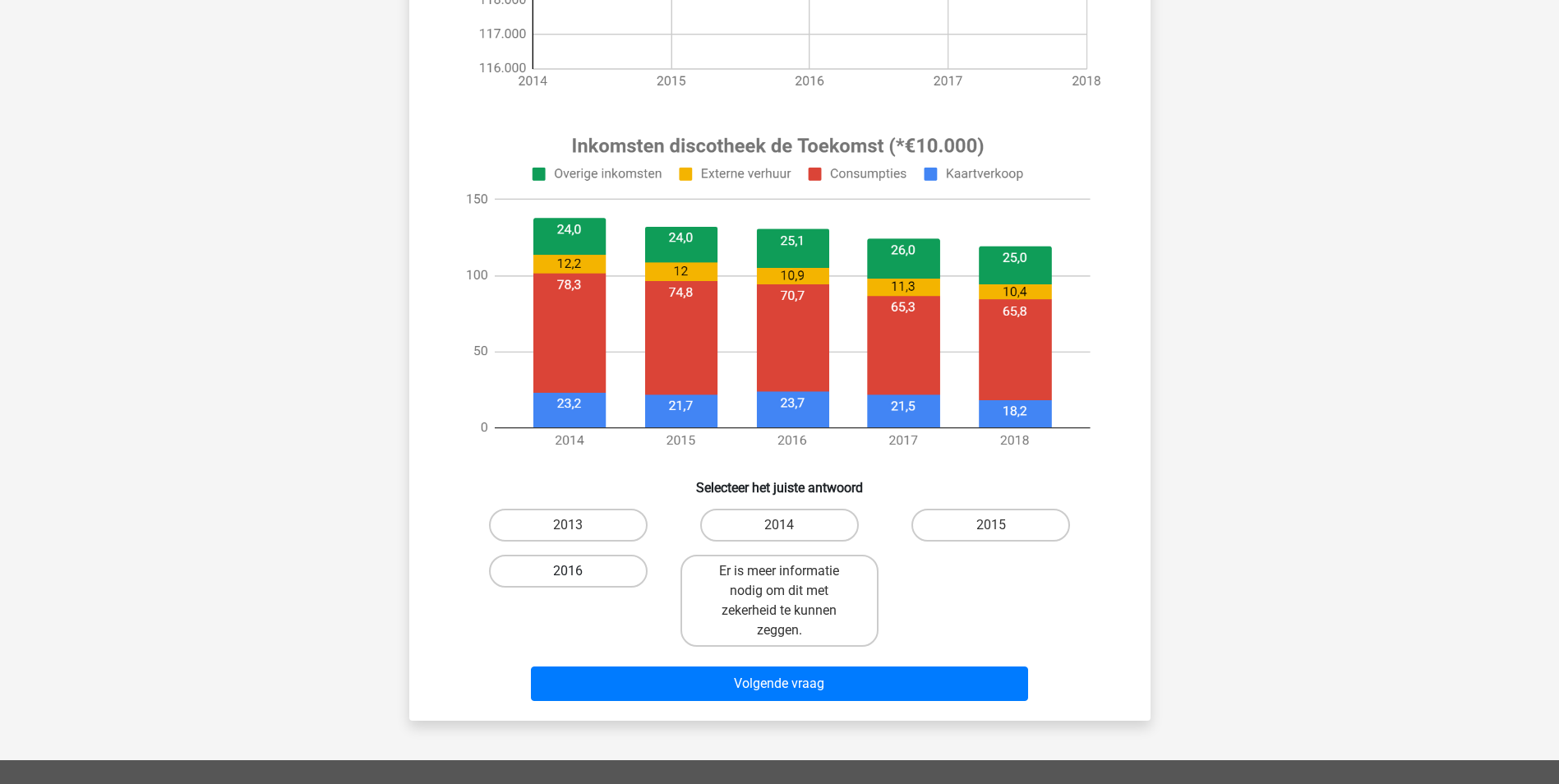
click at [590, 572] on label "2016" at bounding box center [568, 571] width 158 height 32
click at [578, 572] on input "2016" at bounding box center [573, 577] width 11 height 11
radio input "true"
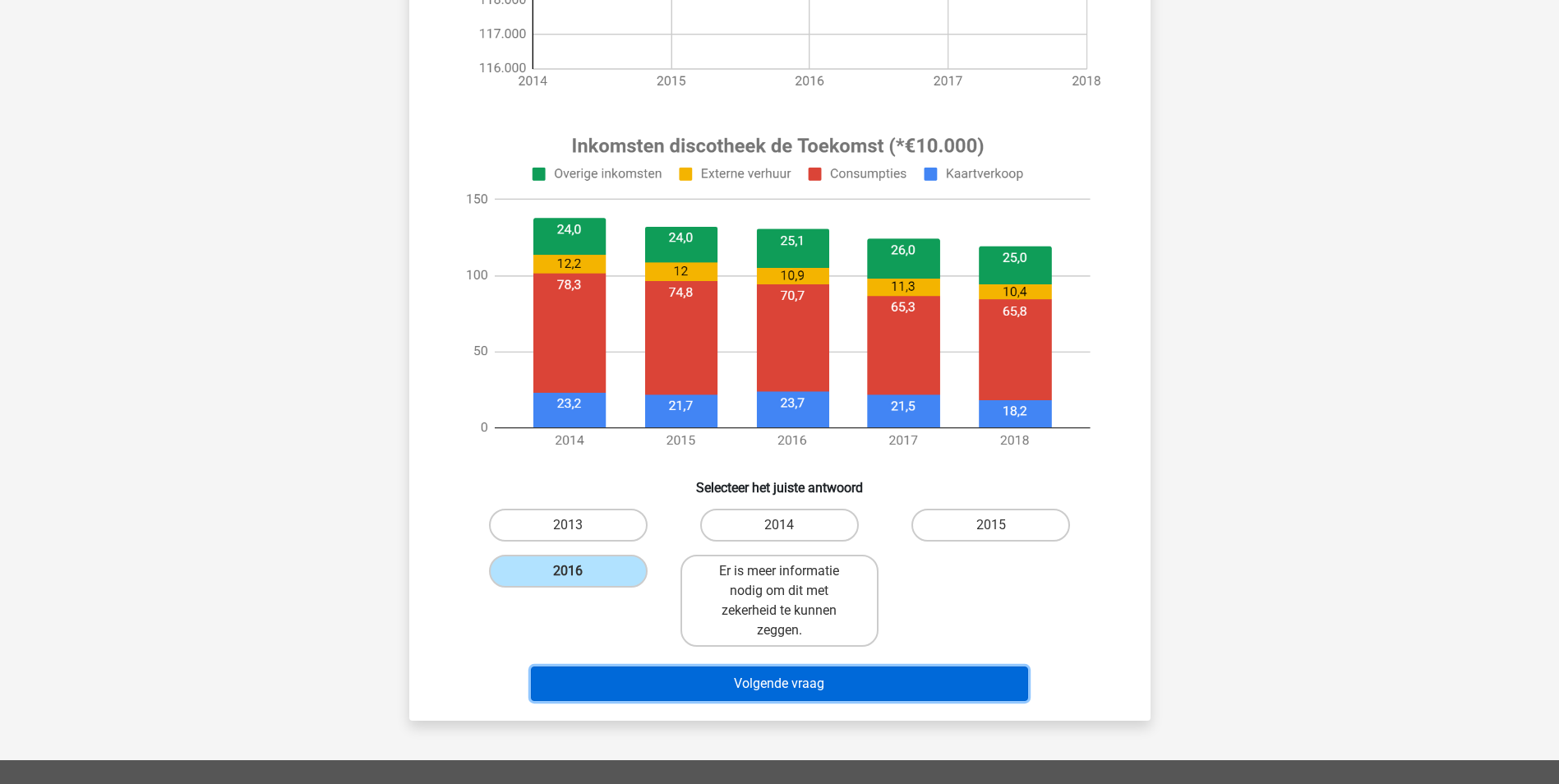
click at [785, 681] on button "Volgende vraag" at bounding box center [779, 683] width 497 height 34
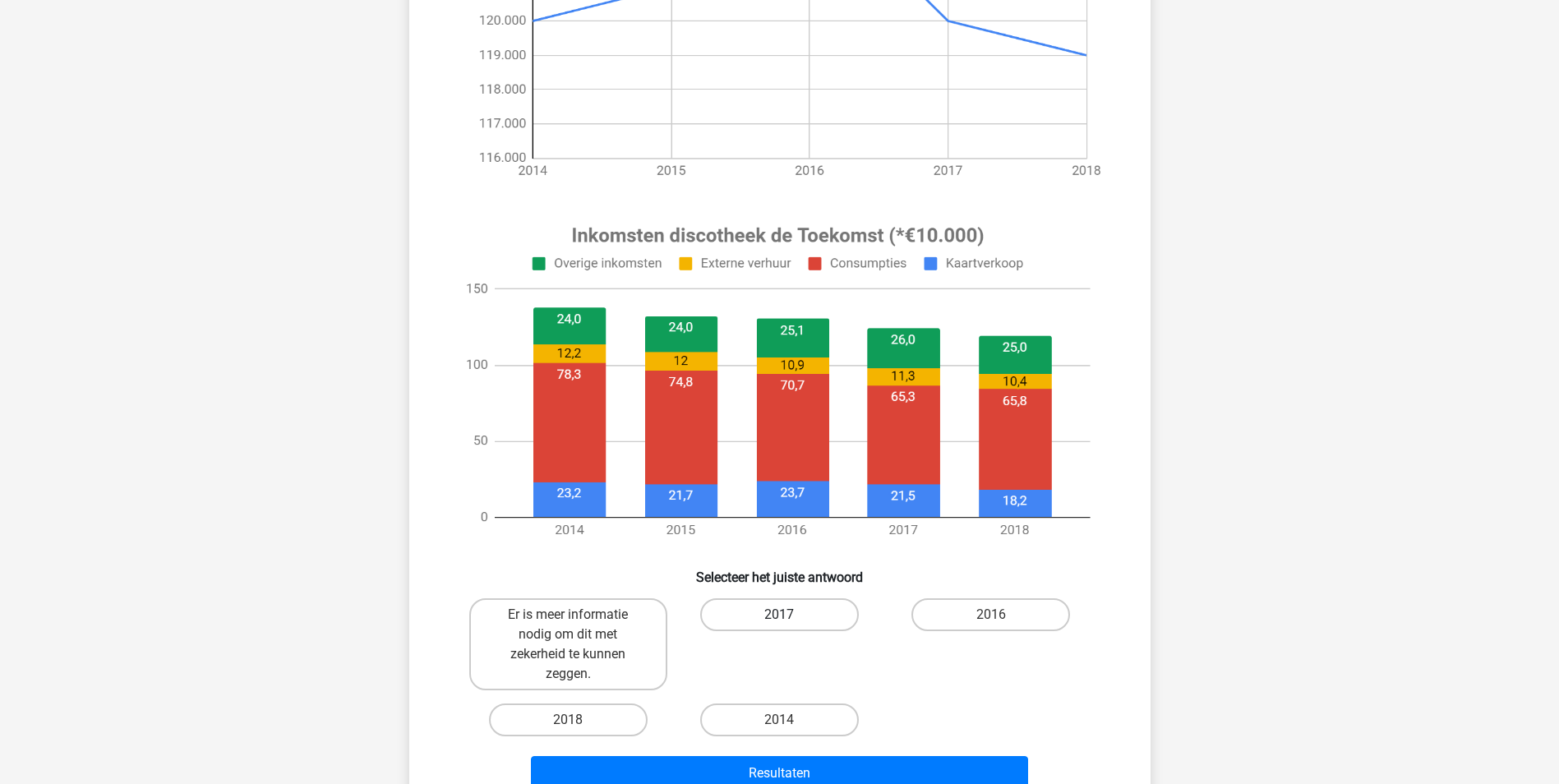
scroll to position [575, 0]
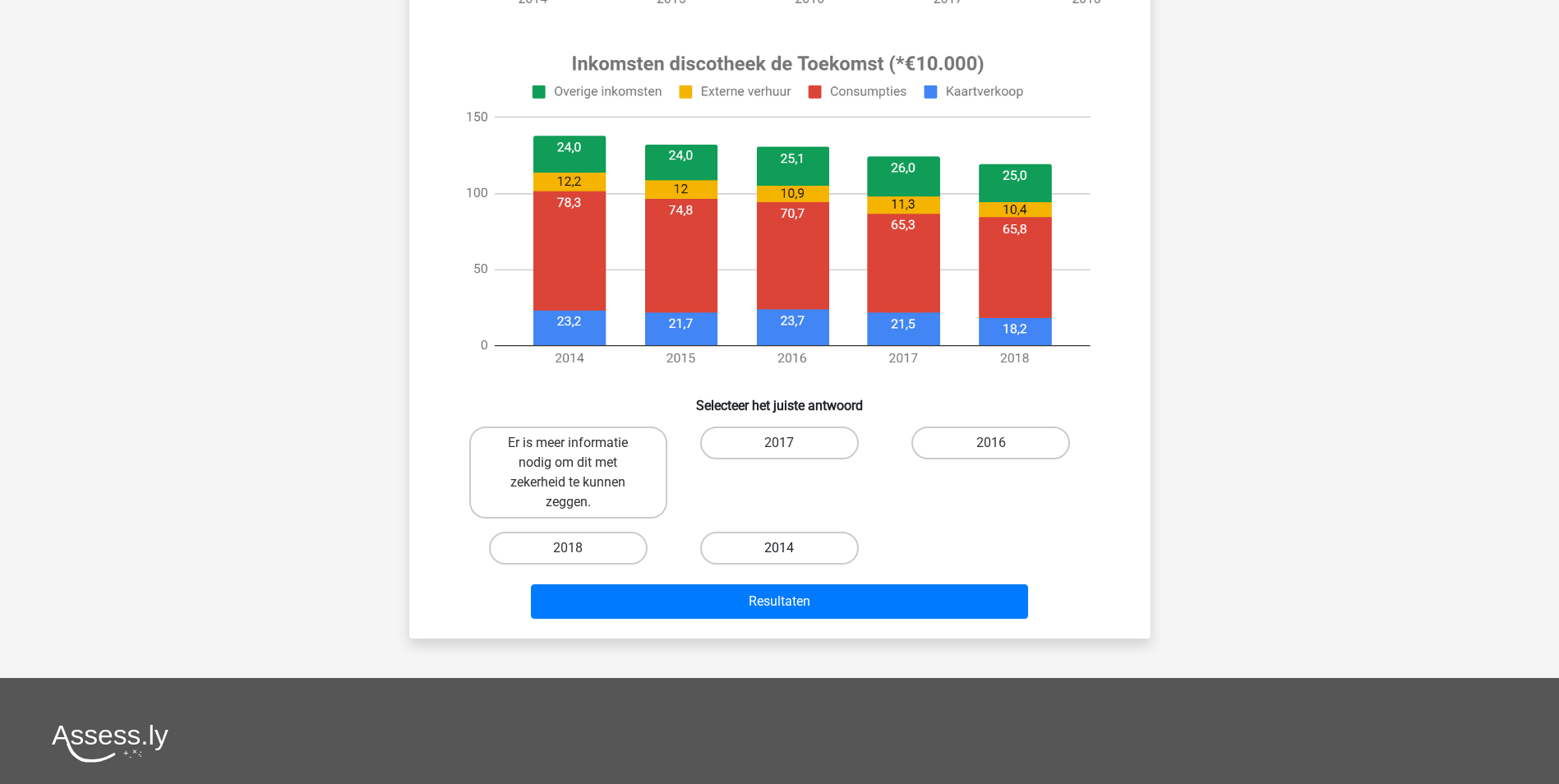
click at [797, 550] on label "2014" at bounding box center [779, 547] width 158 height 32
click at [790, 550] on input "2014" at bounding box center [784, 553] width 11 height 11
radio input "true"
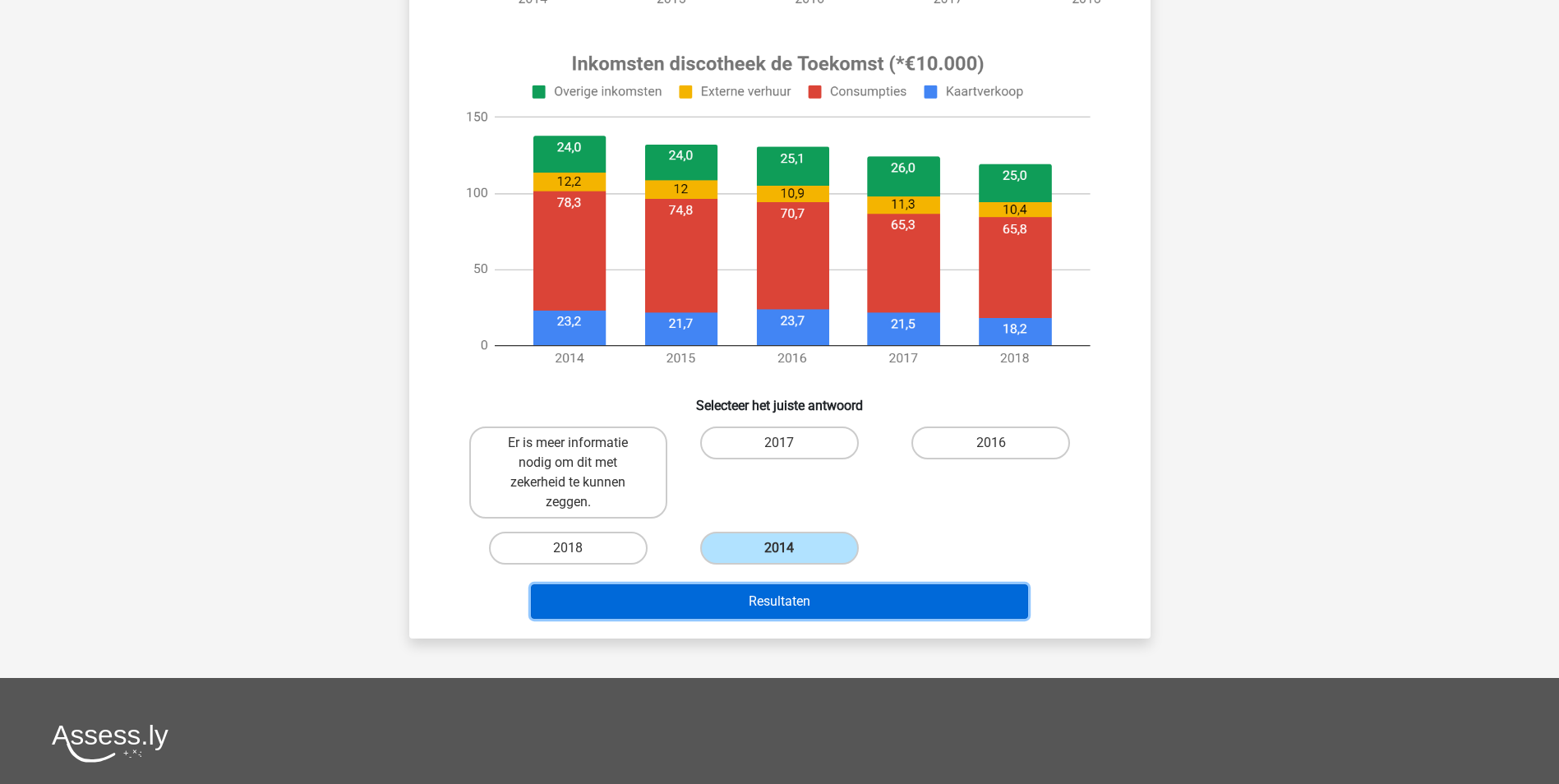
click at [793, 595] on button "Resultaten" at bounding box center [779, 601] width 497 height 34
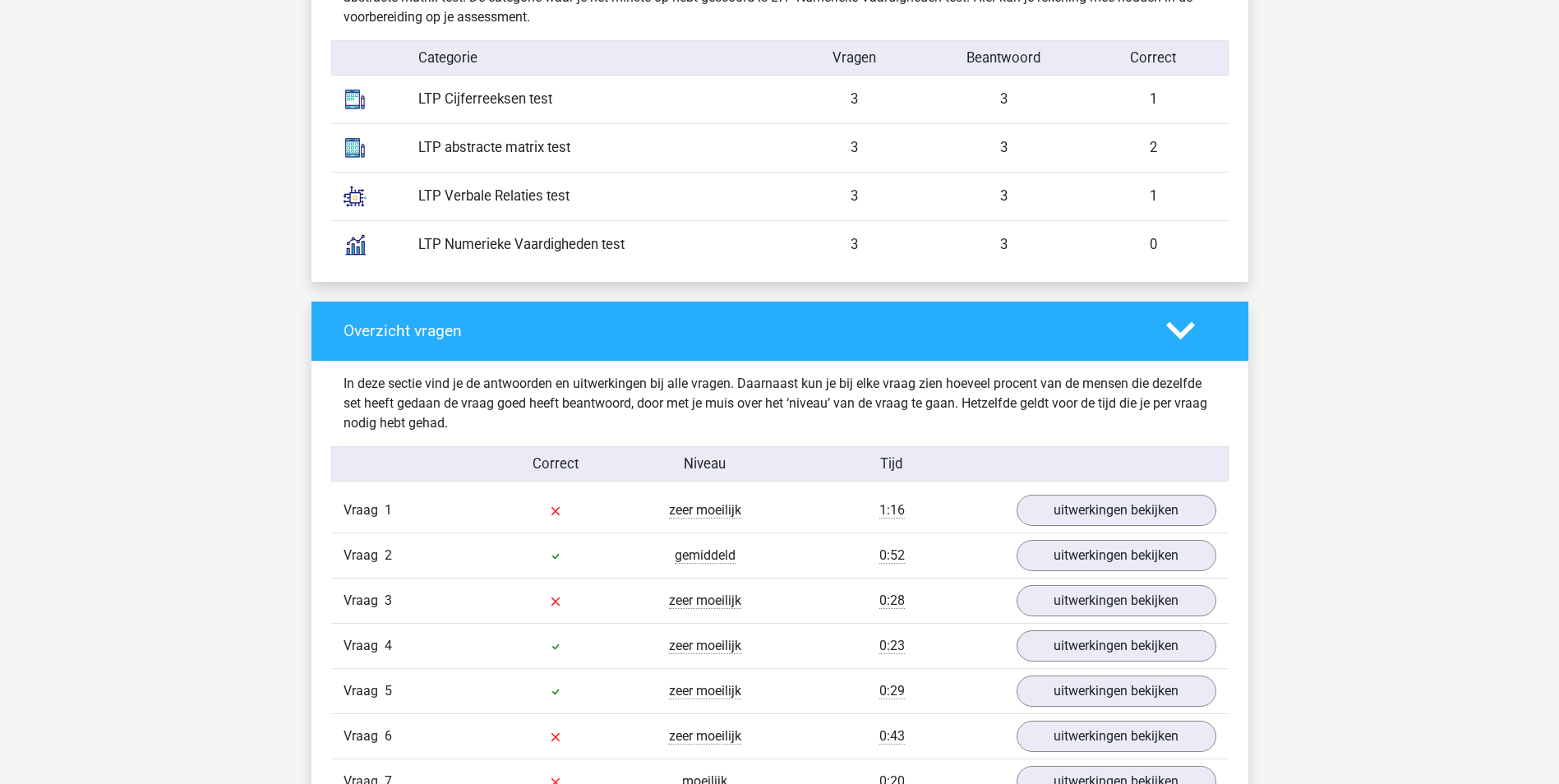
scroll to position [1479, 0]
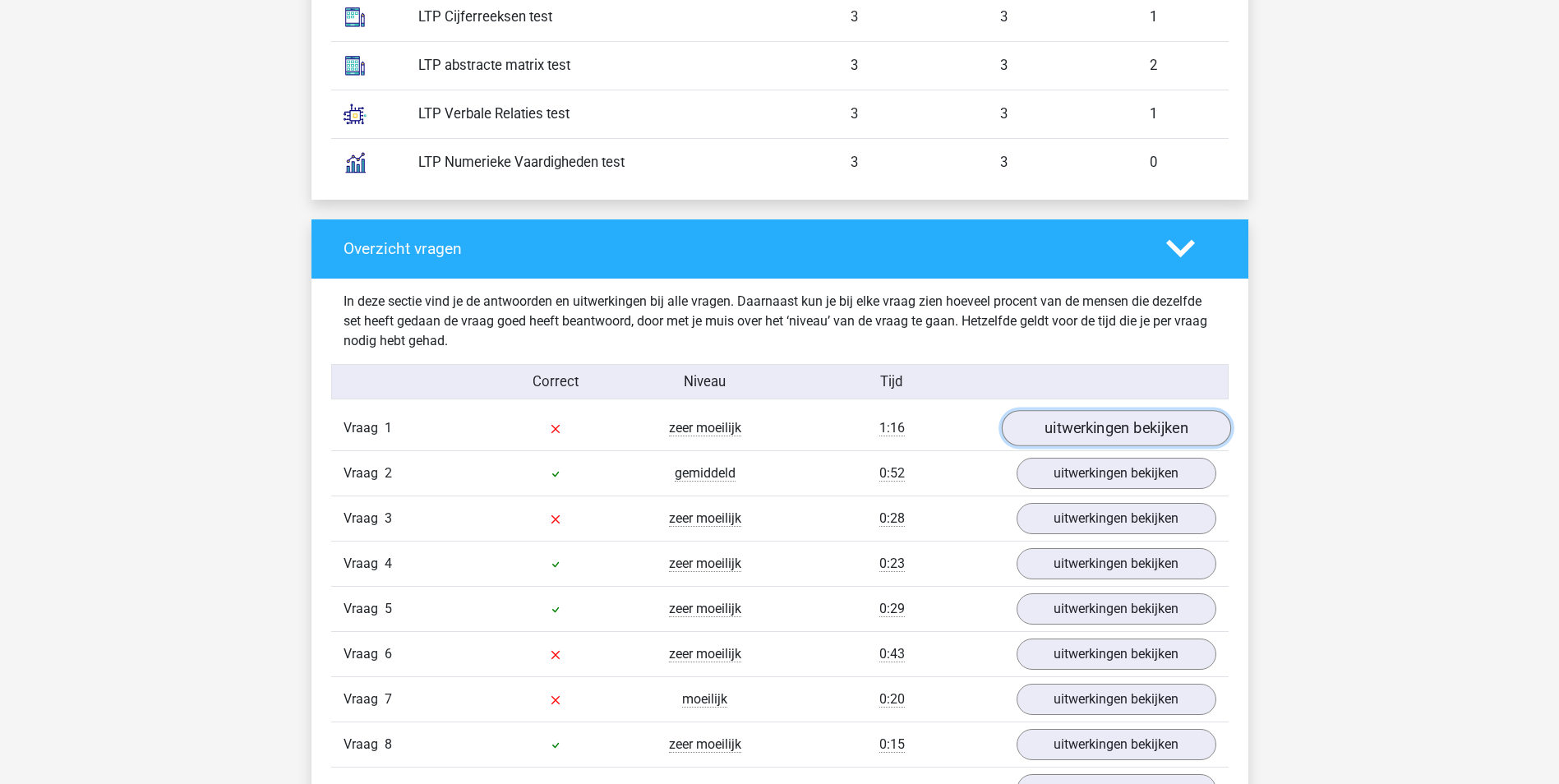
click at [1105, 426] on link "uitwerkingen bekijken" at bounding box center [1115, 427] width 229 height 36
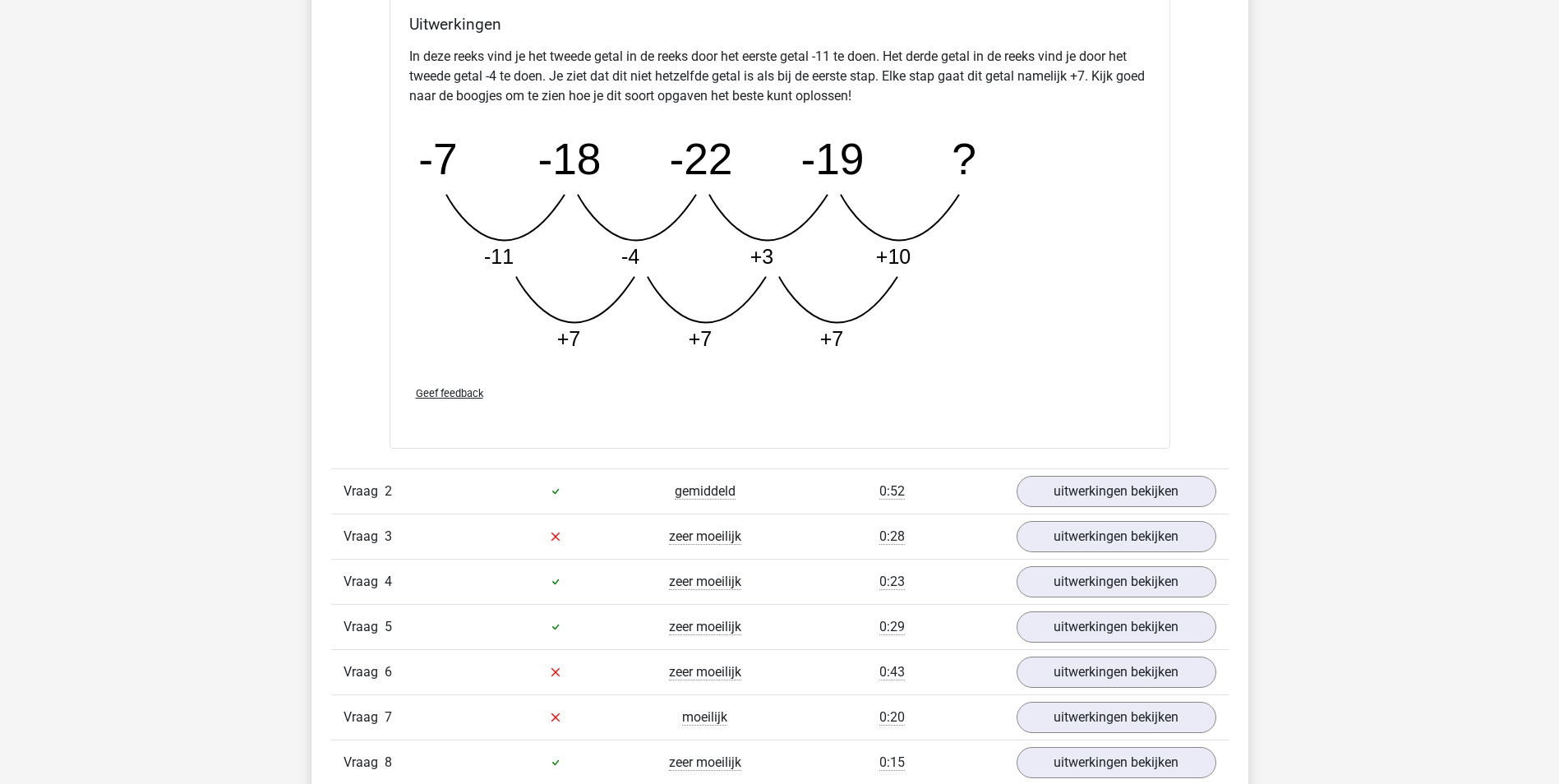
scroll to position [2383, 0]
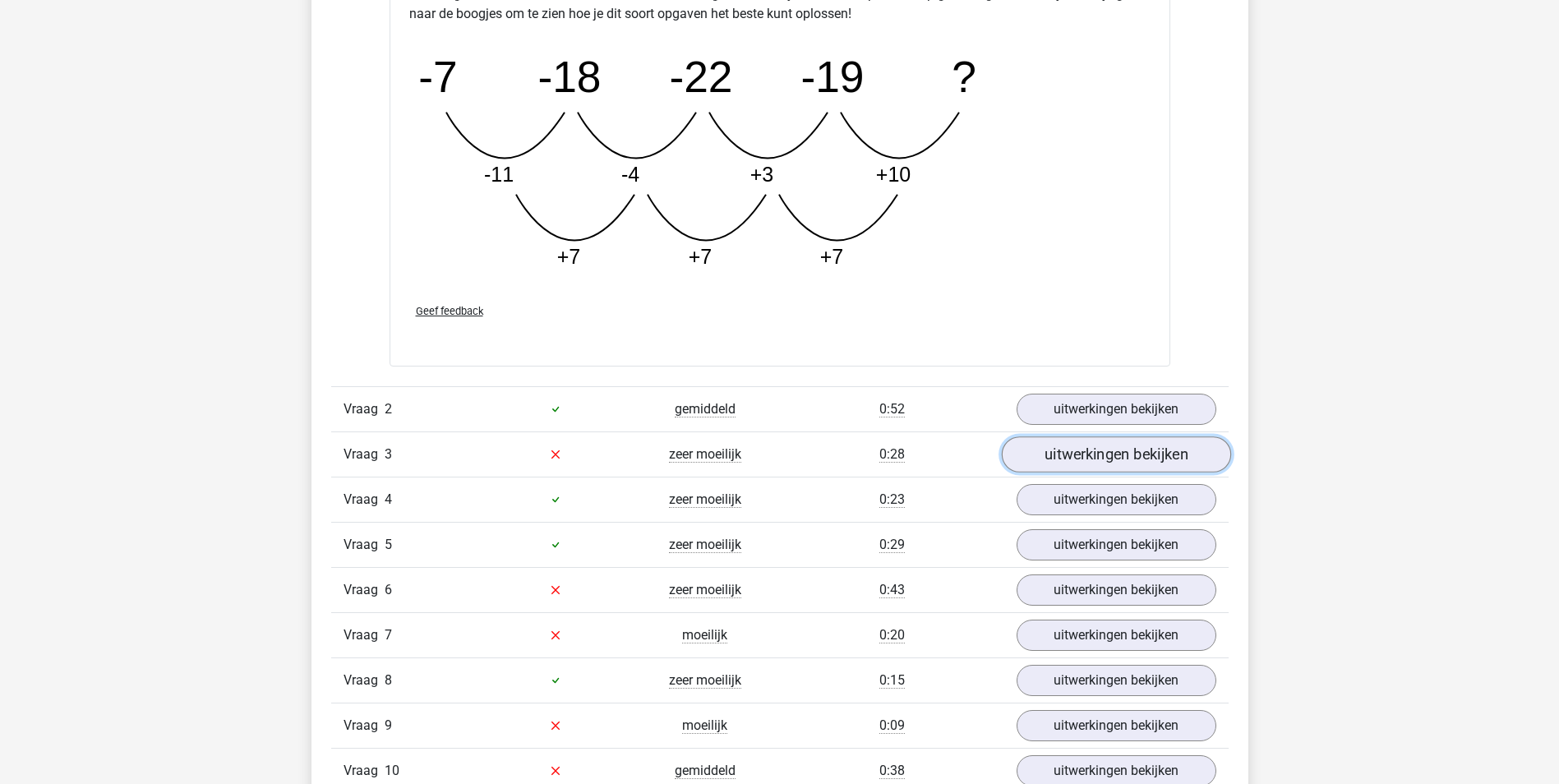
click at [1122, 454] on link "uitwerkingen bekijken" at bounding box center [1115, 454] width 229 height 36
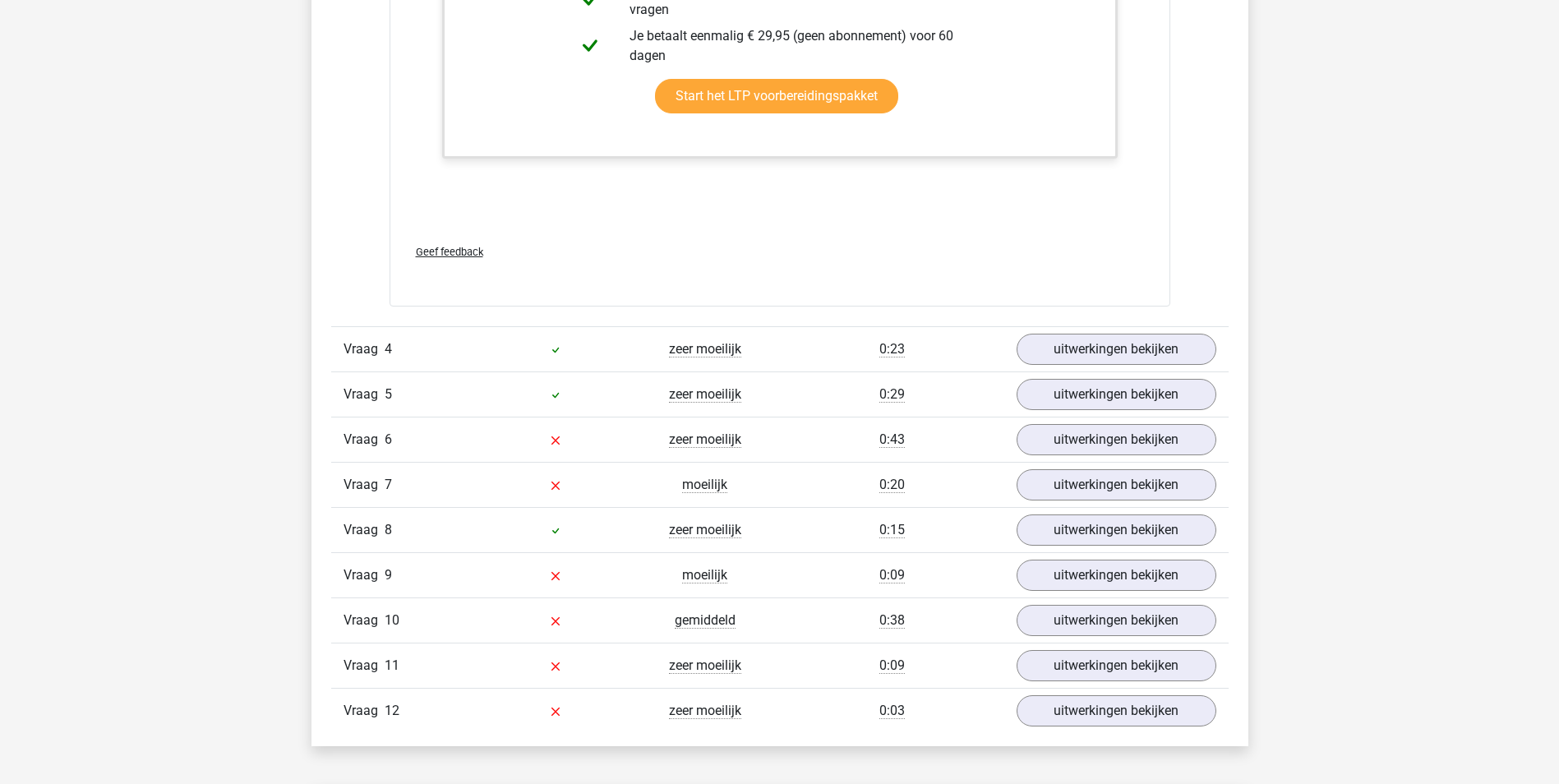
scroll to position [3616, 0]
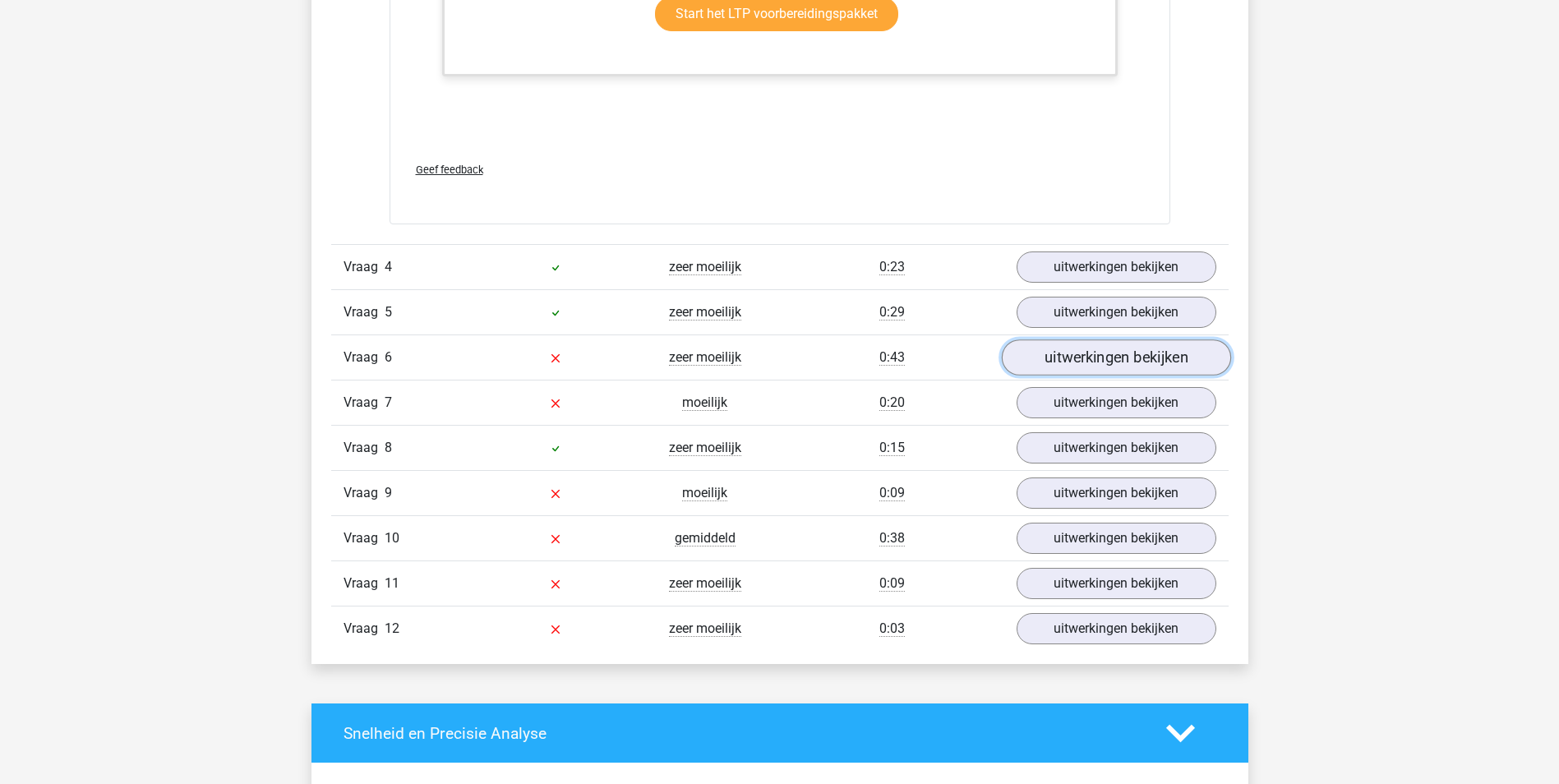
click at [1122, 357] on link "uitwerkingen bekijken" at bounding box center [1115, 357] width 229 height 36
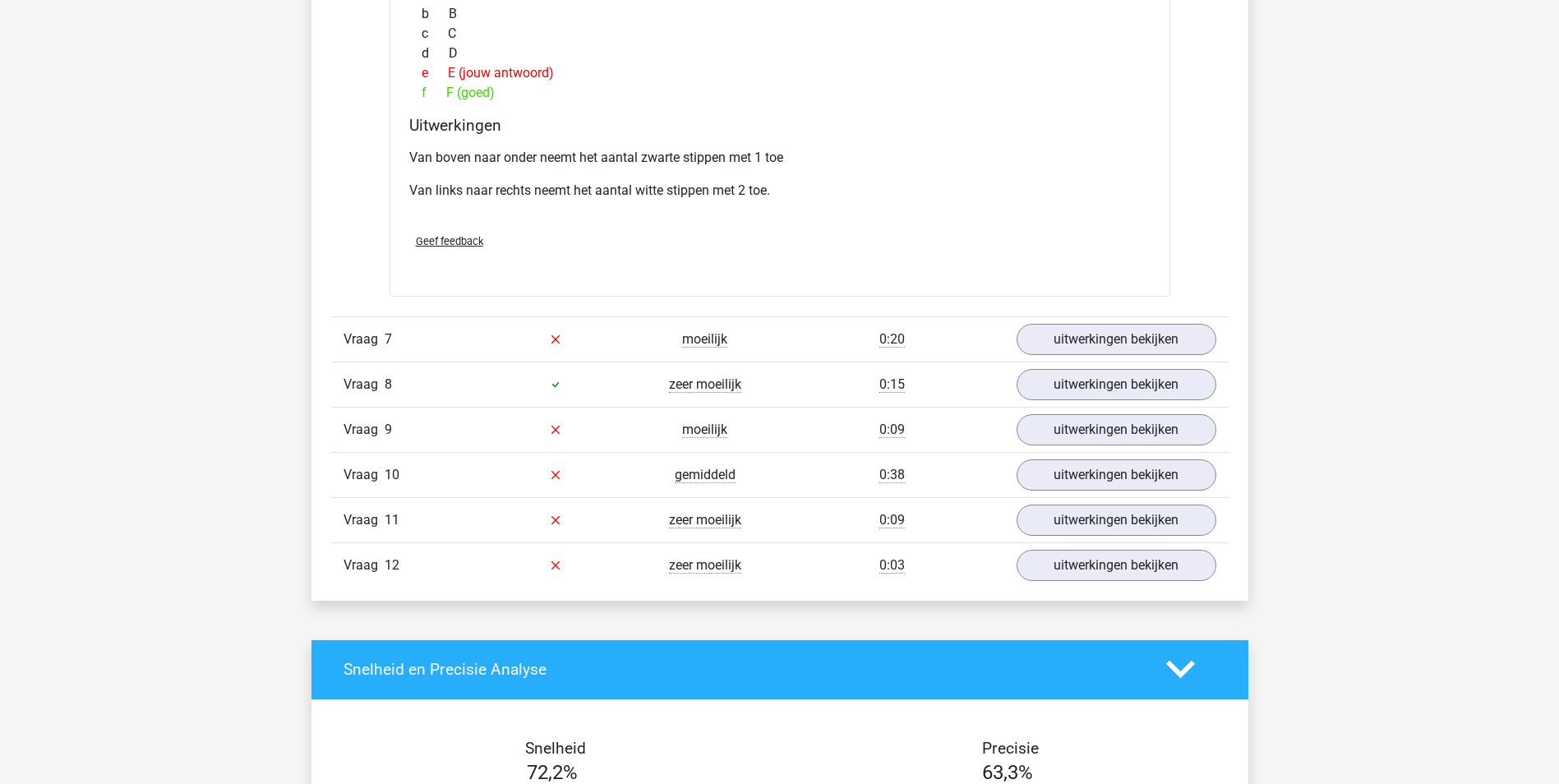
scroll to position [4437, 0]
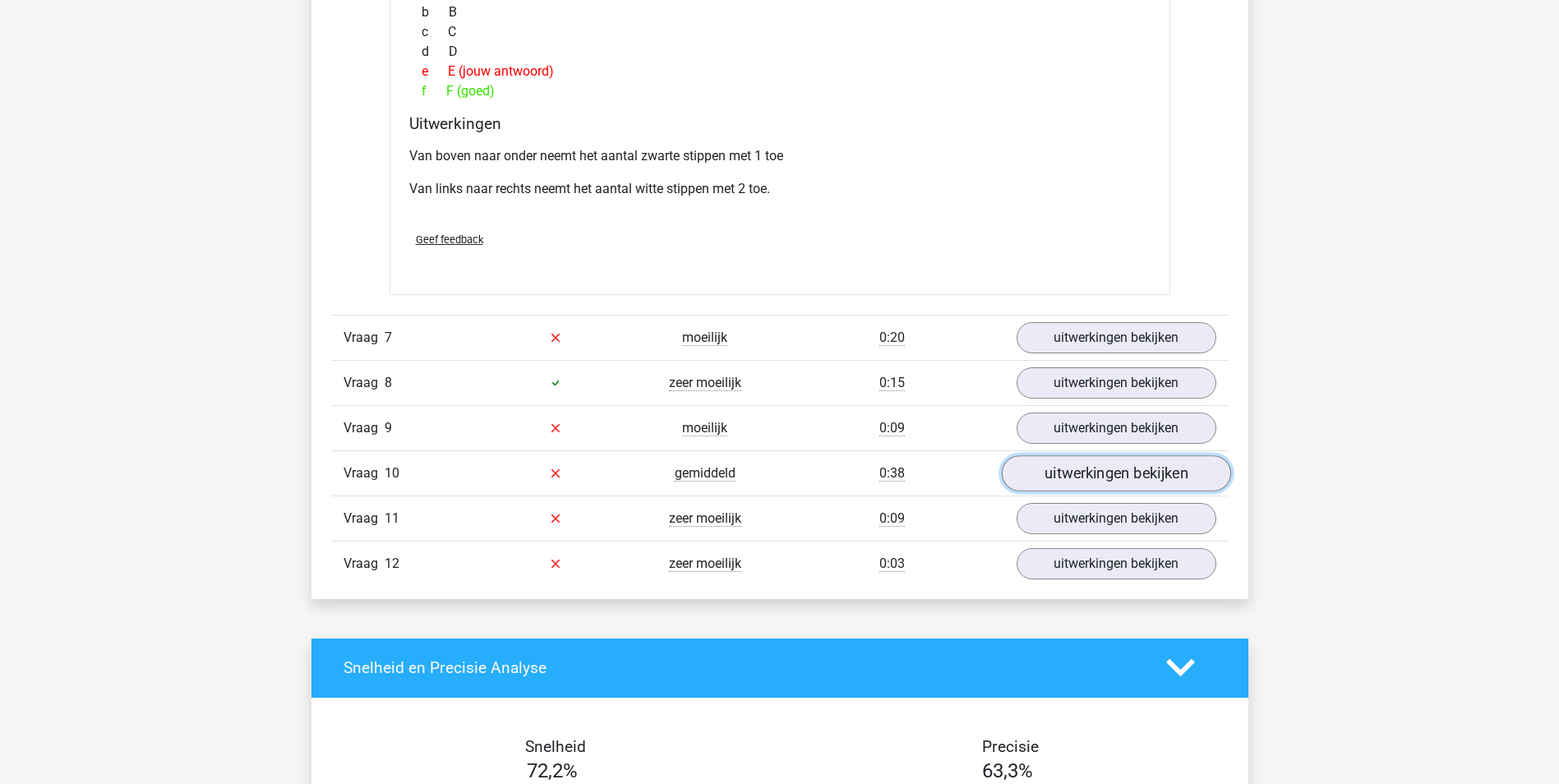
click at [1142, 472] on link "uitwerkingen bekijken" at bounding box center [1115, 472] width 229 height 36
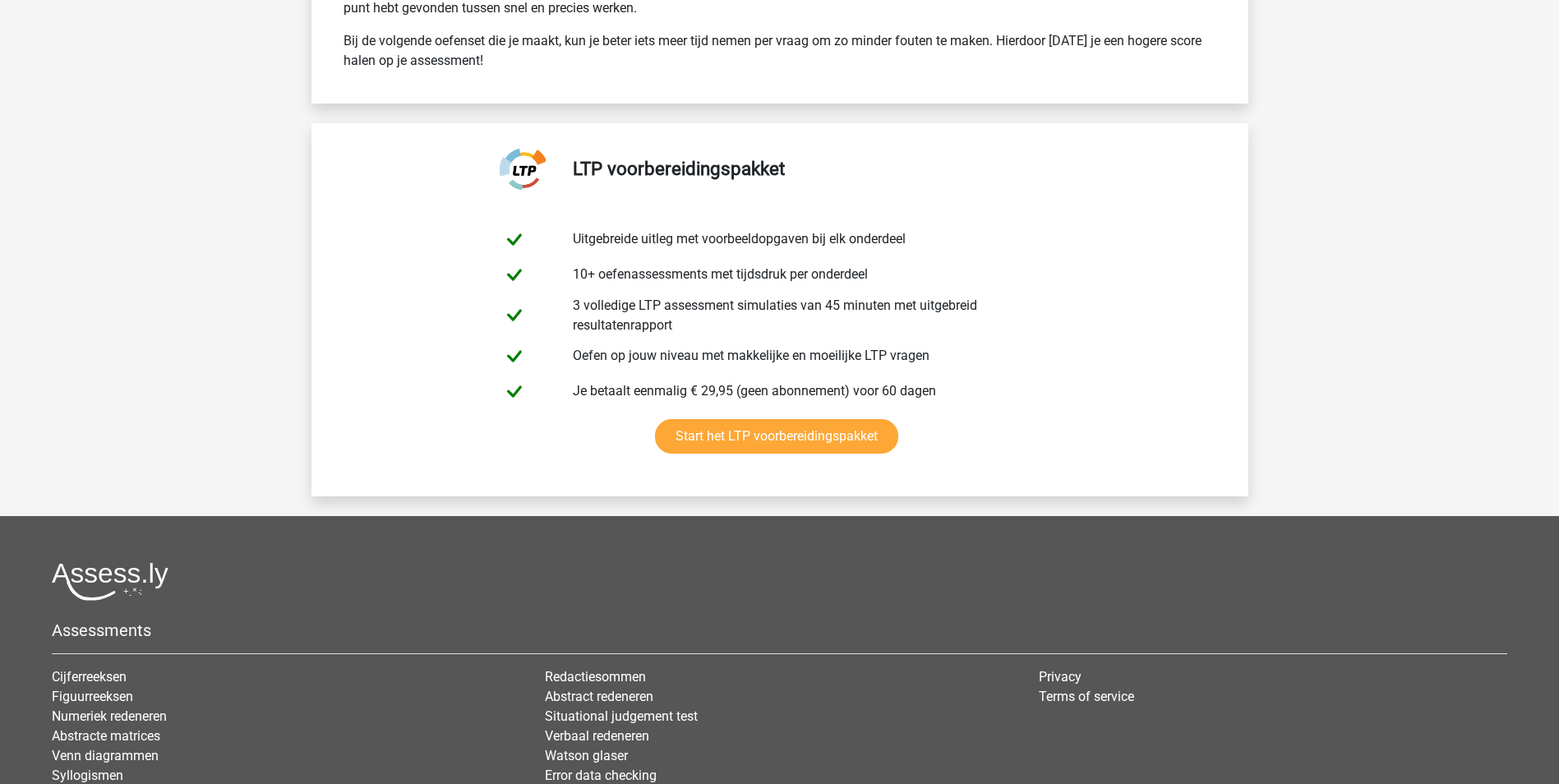
scroll to position [7633, 0]
